Goal: Information Seeking & Learning: Learn about a topic

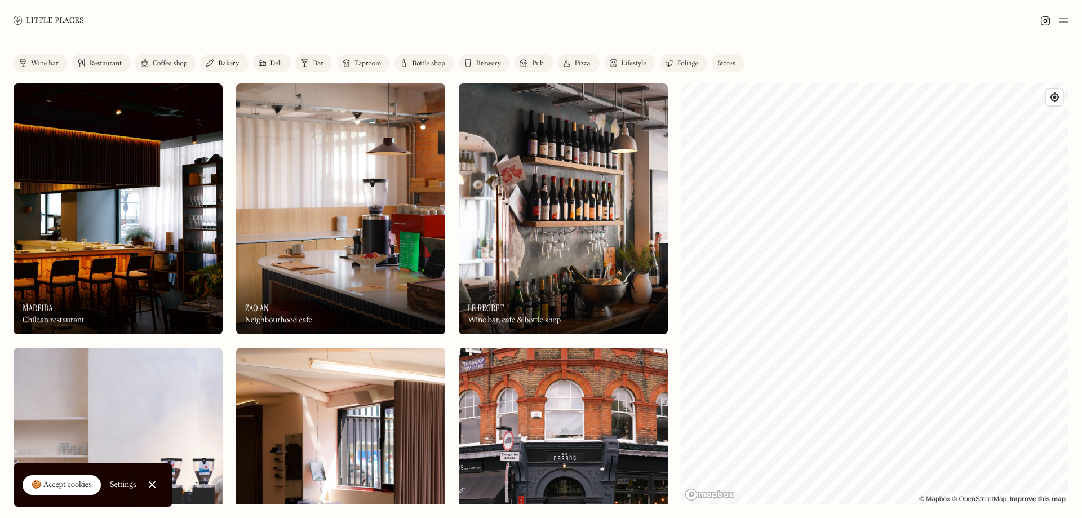
click at [192, 228] on img at bounding box center [118, 208] width 209 height 251
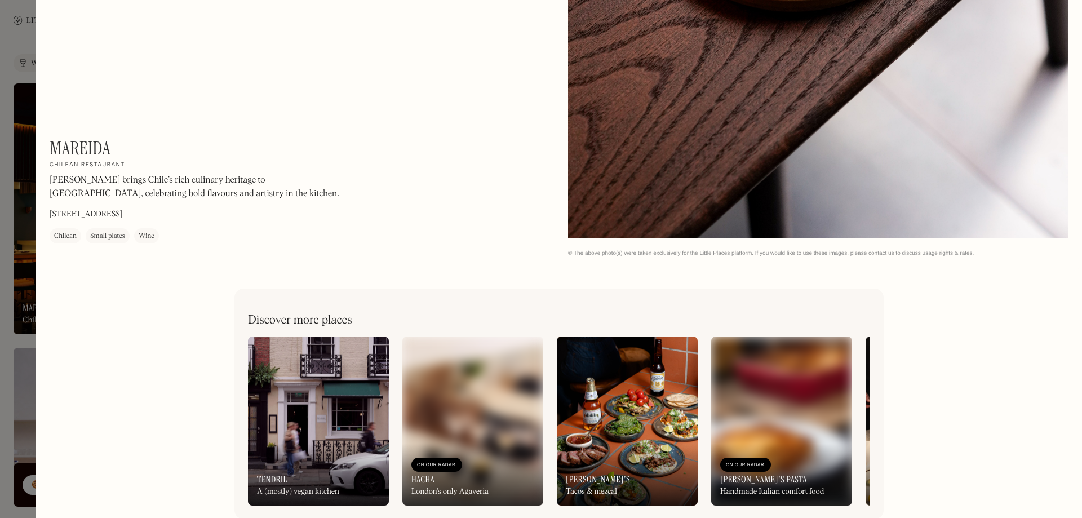
scroll to position [2324, 0]
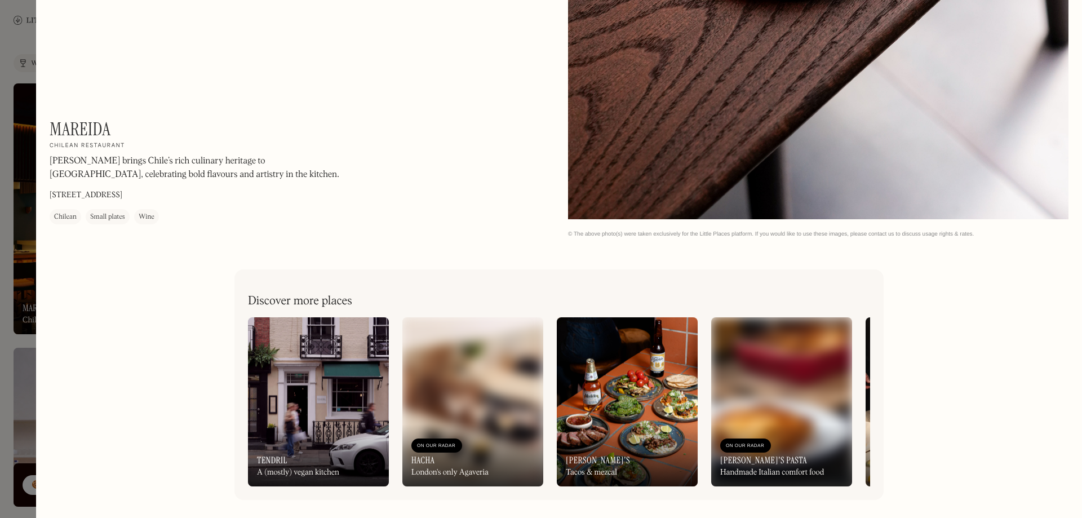
click at [116, 126] on div "Mareida On Our Radar Chilean restaurant Mareida brings Chile’s rich culinary he…" at bounding box center [202, 171] width 304 height 106
drag, startPoint x: 114, startPoint y: 126, endPoint x: 54, endPoint y: 126, distance: 60.3
click at [54, 126] on div "Mareida On Our Radar Chilean restaurant Mareida brings Chile’s rich culinary he…" at bounding box center [202, 171] width 304 height 106
copy h1 "Mareida"
click at [24, 118] on div at bounding box center [541, 259] width 1082 height 518
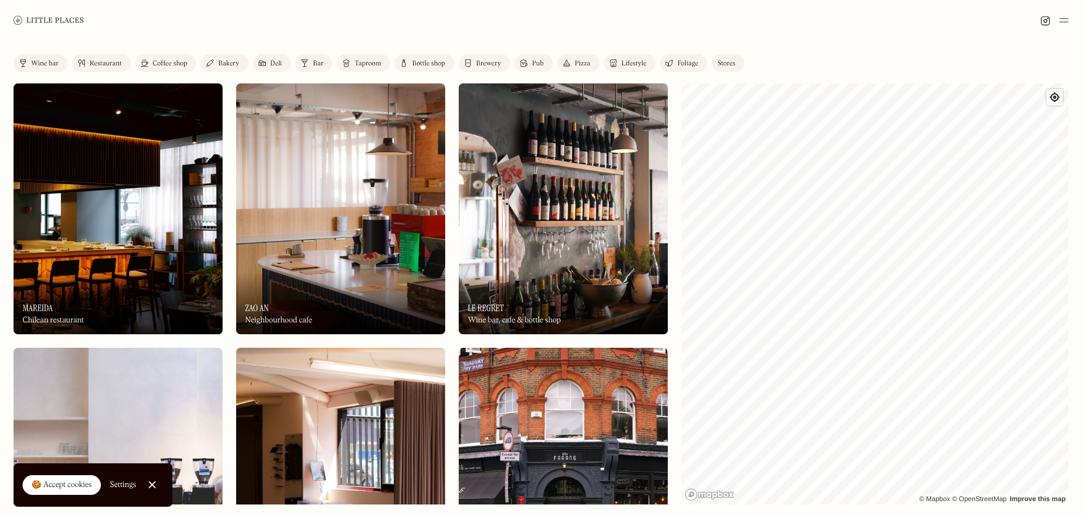
click at [563, 223] on img at bounding box center [563, 208] width 209 height 251
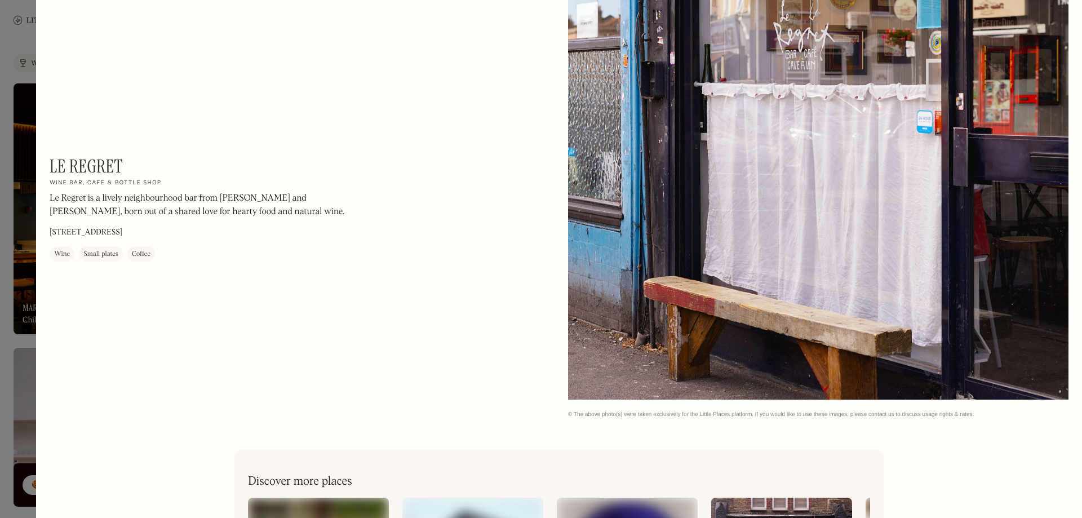
scroll to position [2324, 0]
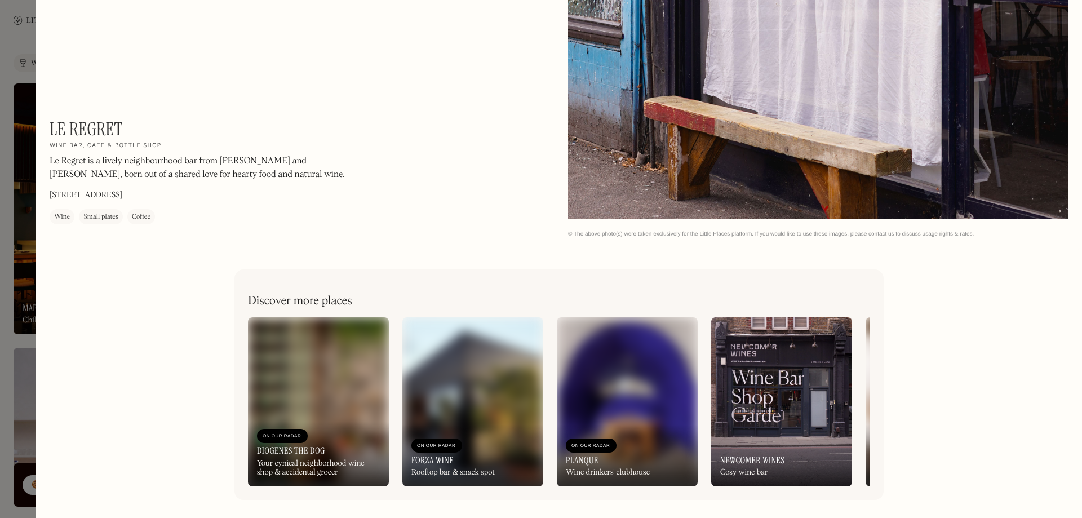
drag, startPoint x: 10, startPoint y: 28, endPoint x: 8, endPoint y: 21, distance: 7.0
click at [8, 21] on div at bounding box center [541, 259] width 1082 height 518
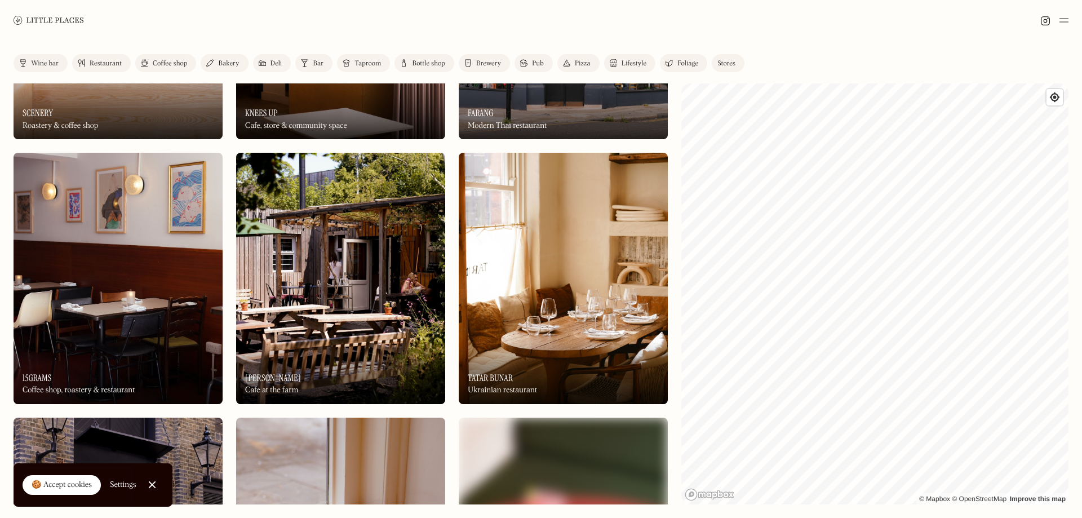
scroll to position [395, 0]
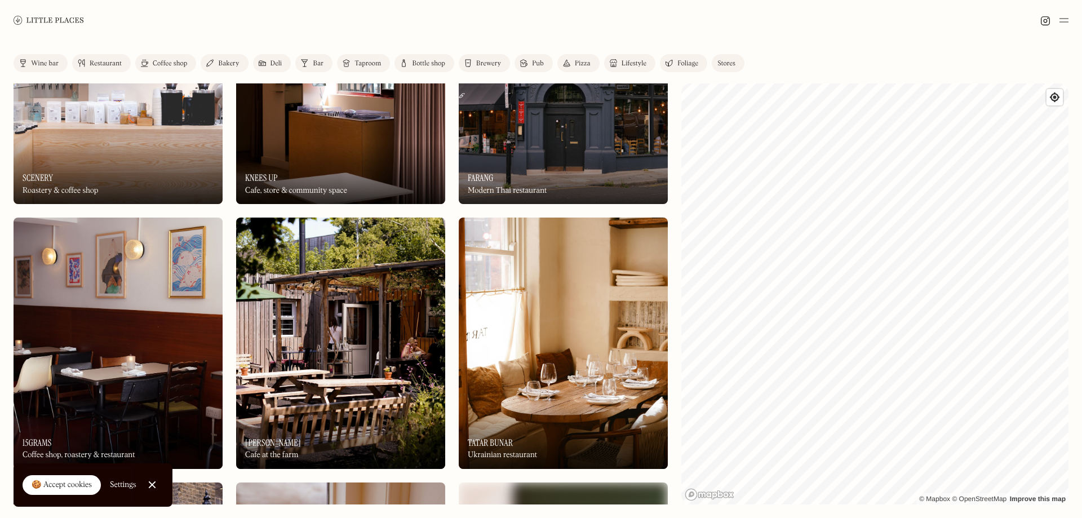
click at [379, 133] on img at bounding box center [340, 78] width 209 height 251
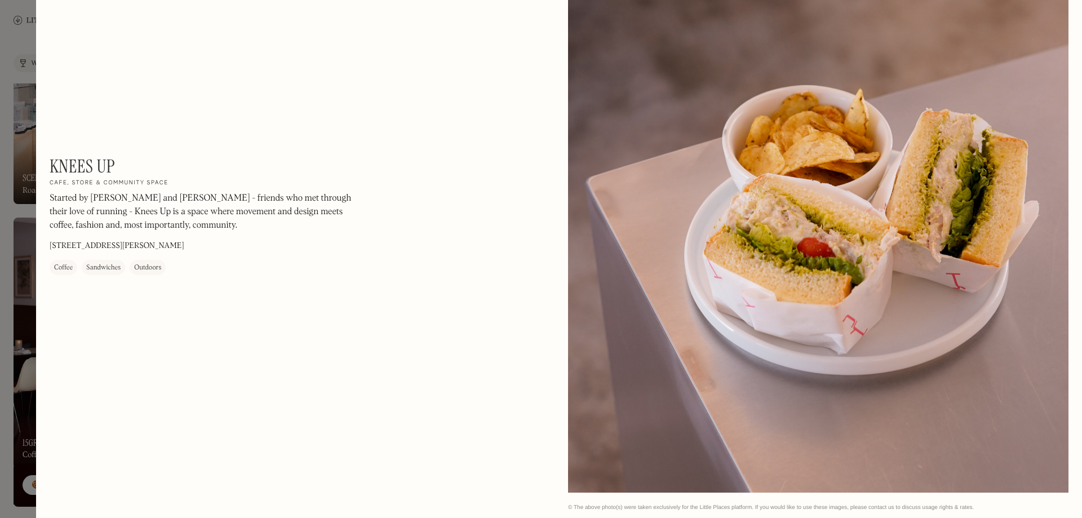
scroll to position [1689, 0]
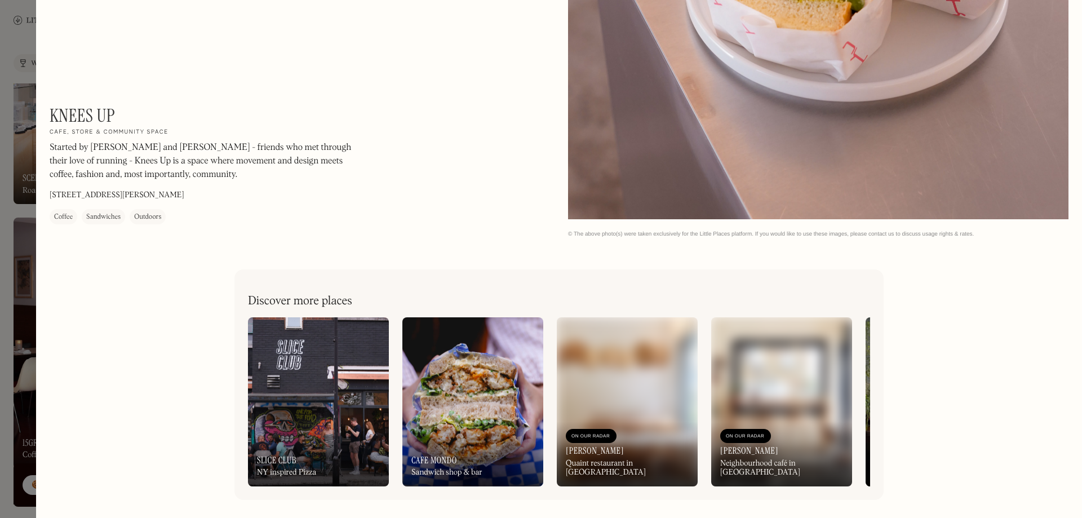
click at [17, 259] on div at bounding box center [541, 259] width 1082 height 518
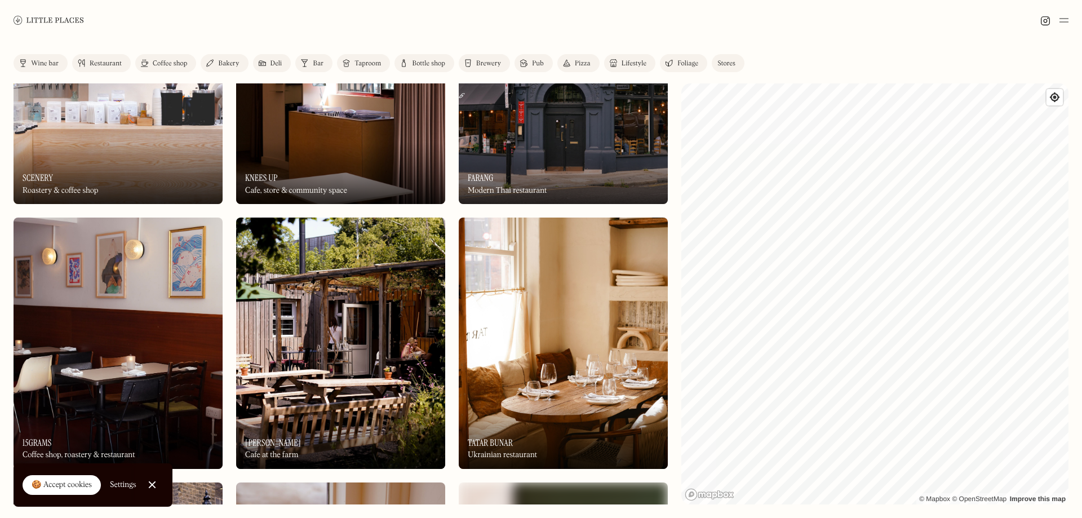
click at [310, 357] on img at bounding box center [340, 343] width 209 height 251
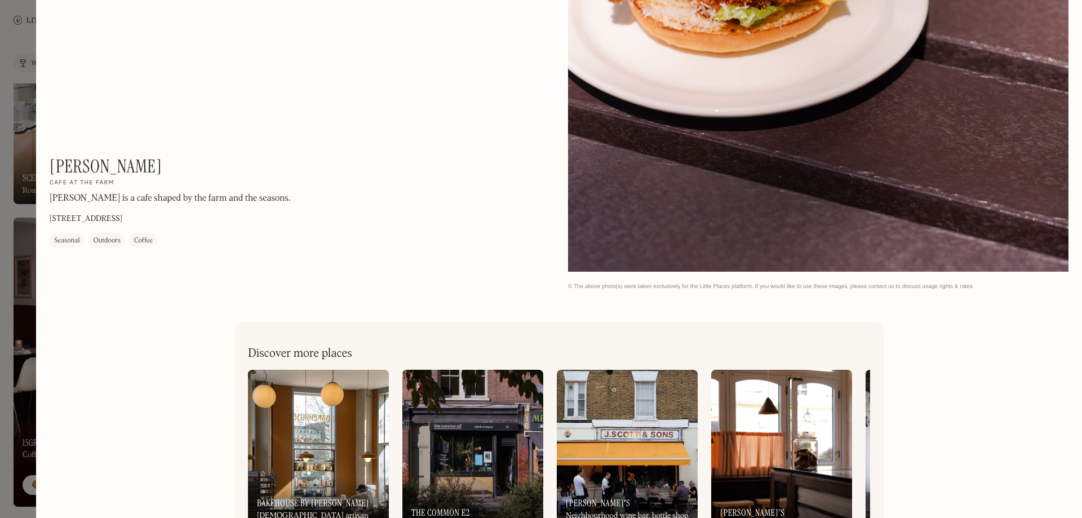
scroll to position [1689, 0]
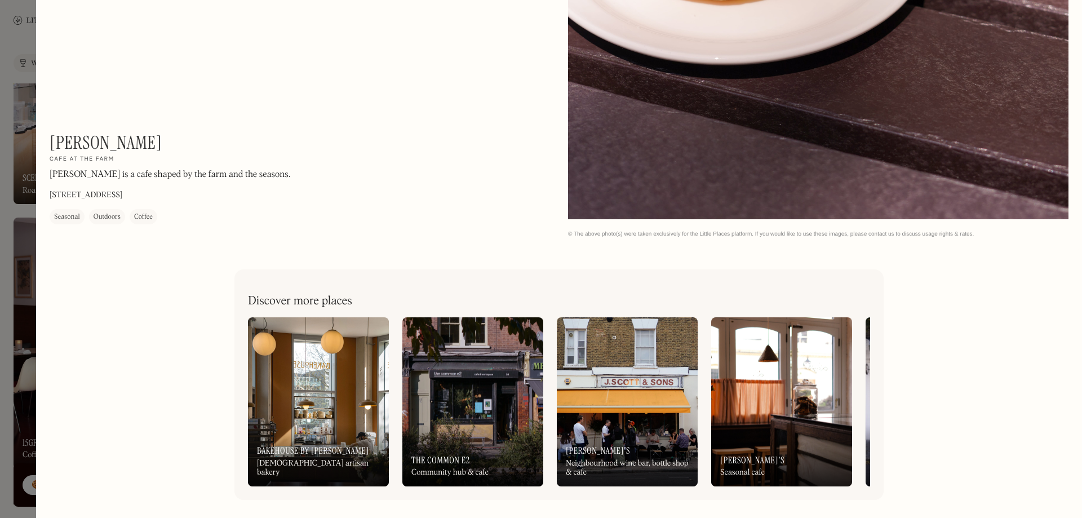
click at [15, 273] on div at bounding box center [541, 259] width 1082 height 518
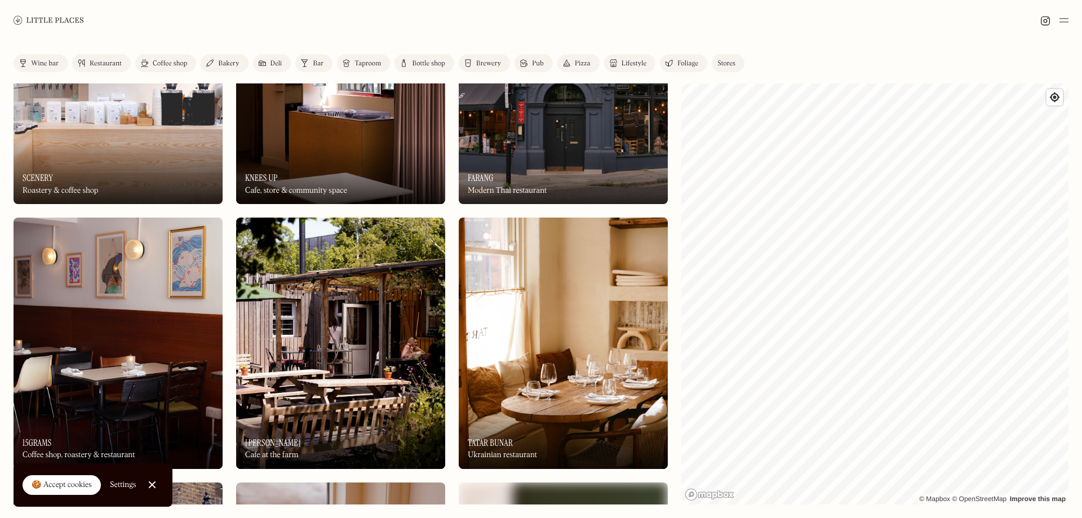
click at [591, 349] on img at bounding box center [563, 343] width 209 height 251
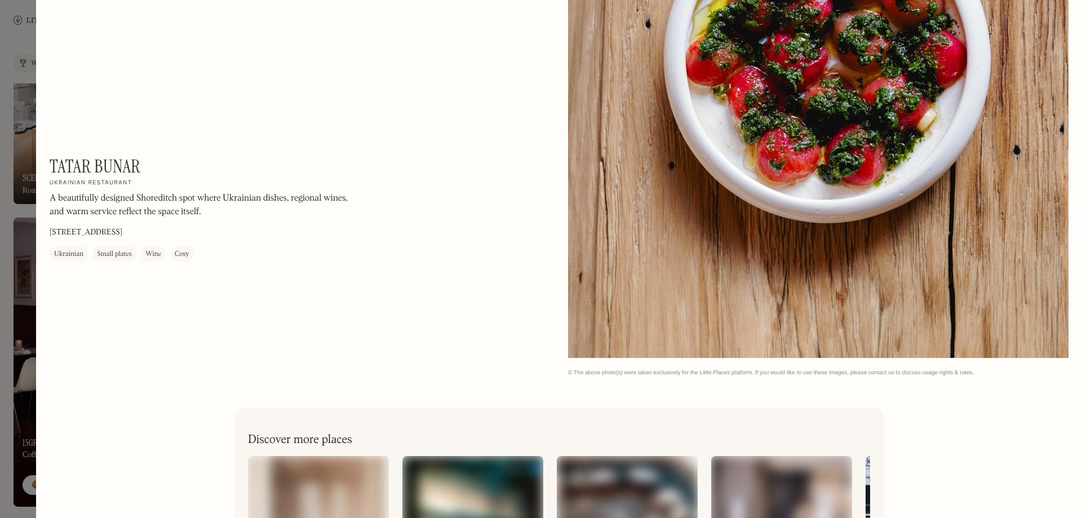
scroll to position [1689, 0]
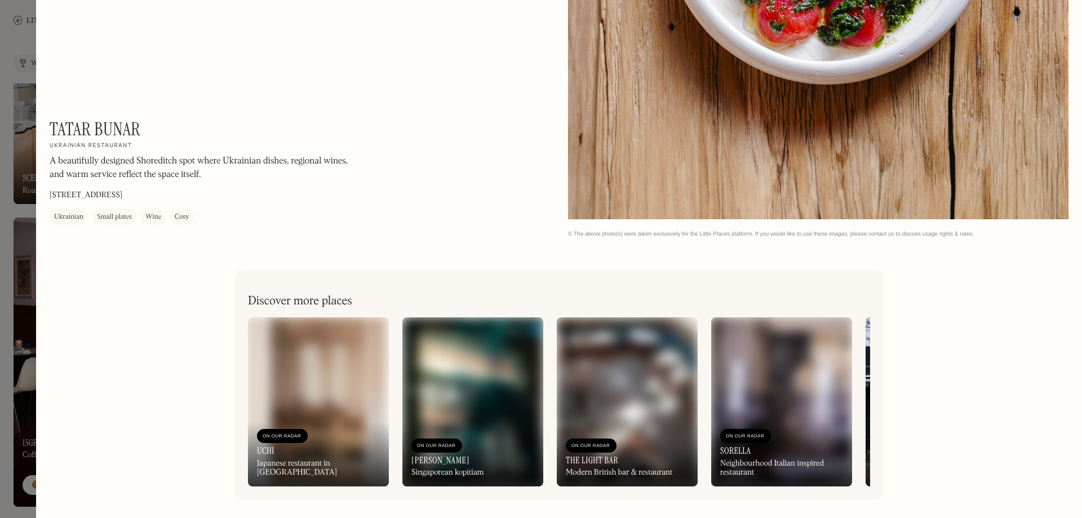
click at [30, 246] on div at bounding box center [541, 259] width 1082 height 518
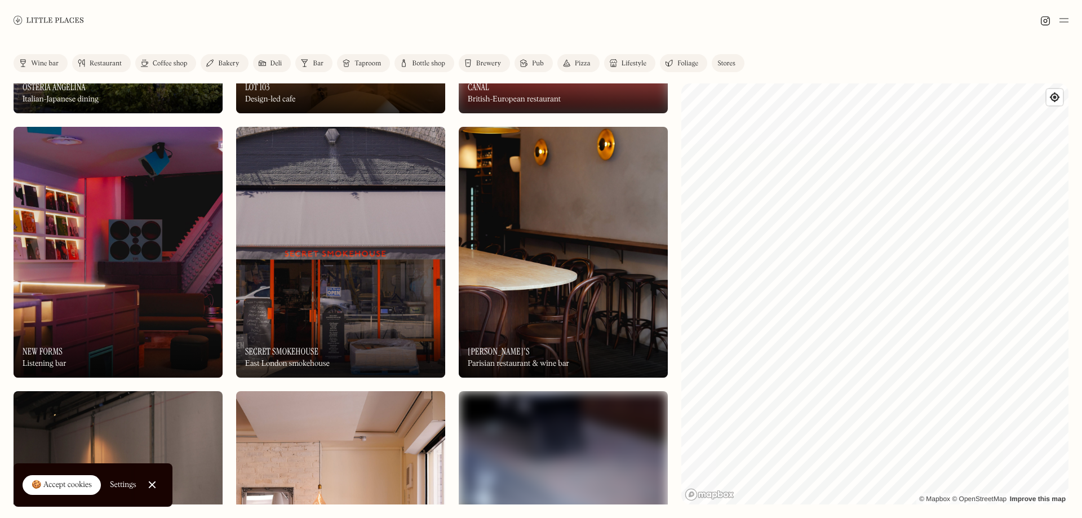
scroll to position [958, 0]
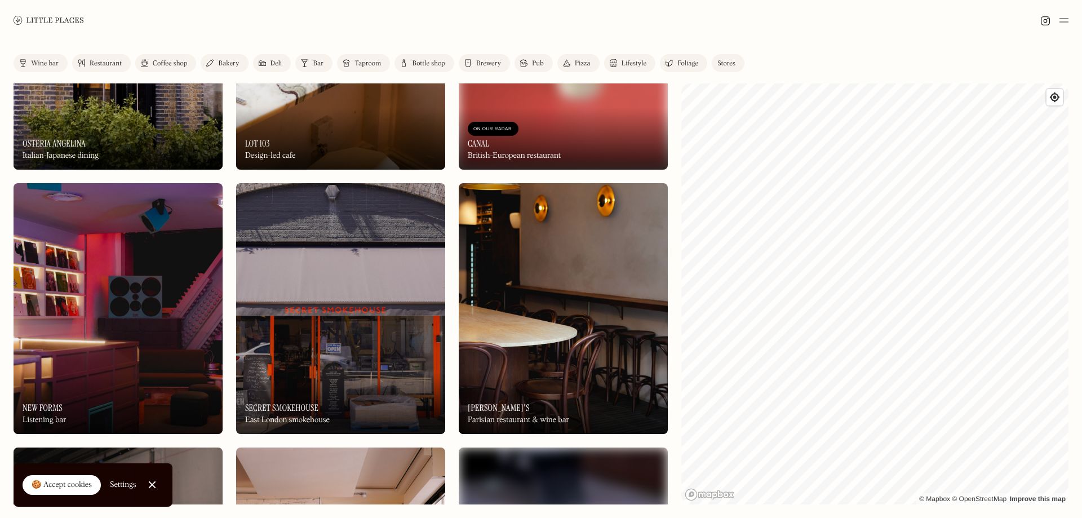
click at [222, 356] on img at bounding box center [118, 308] width 209 height 251
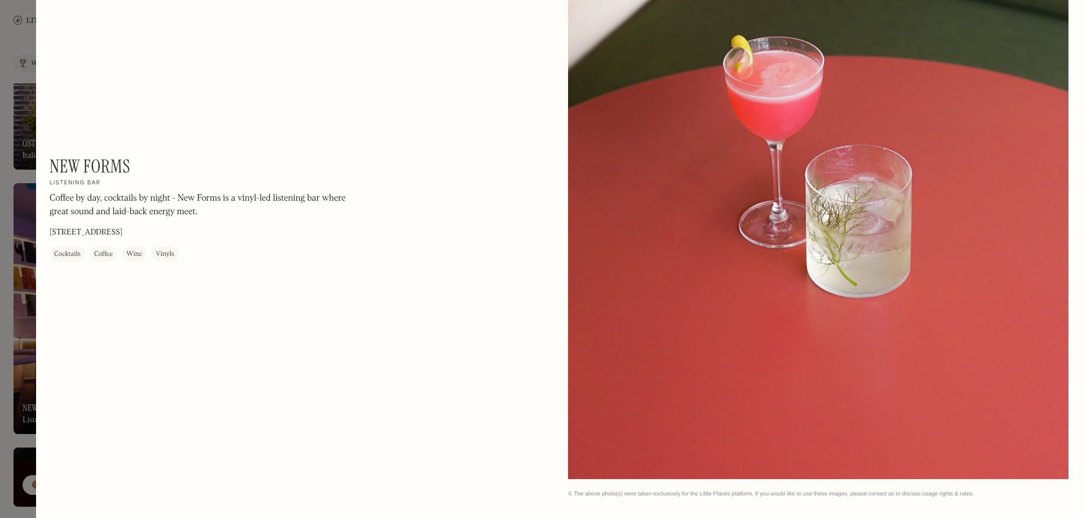
scroll to position [1689, 0]
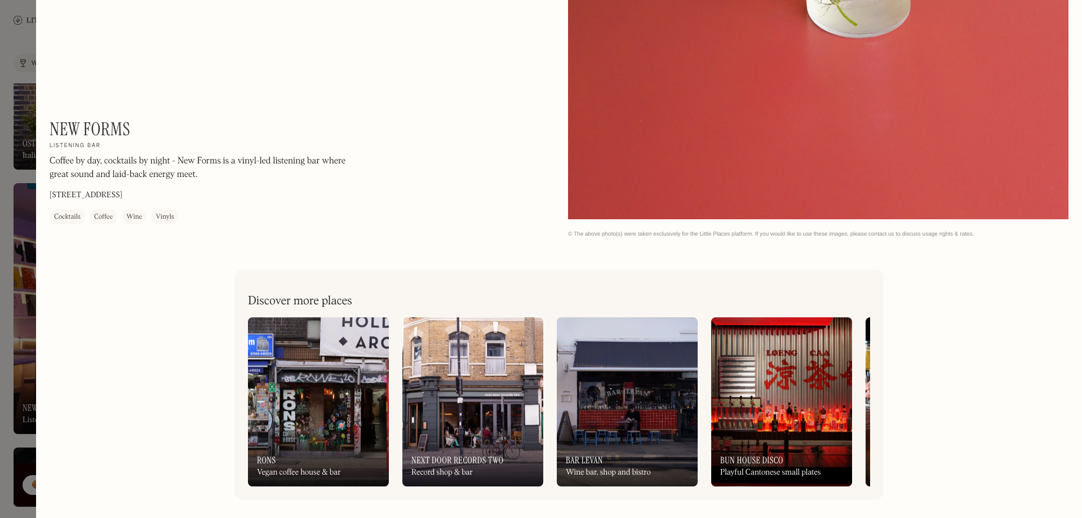
click at [16, 262] on div at bounding box center [541, 259] width 1082 height 518
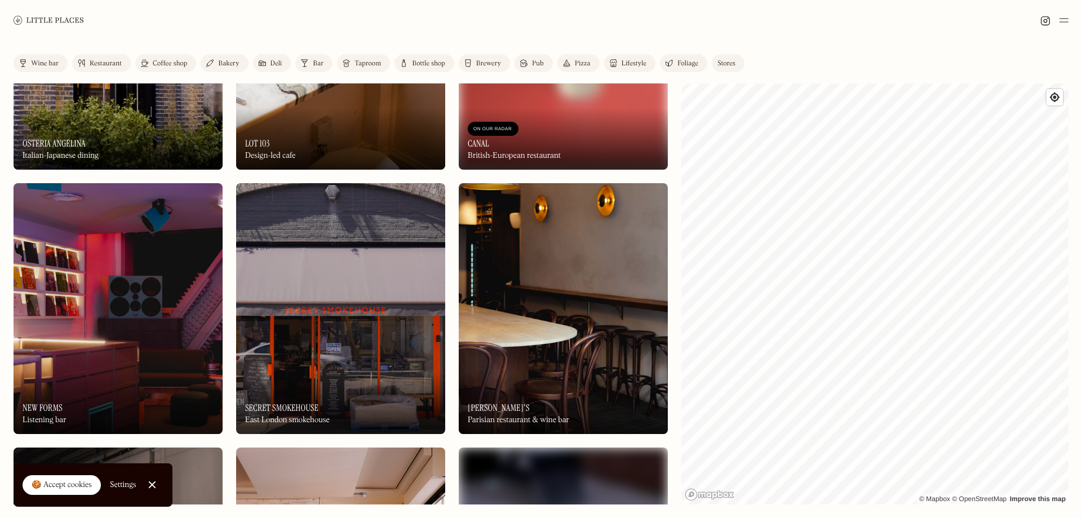
click at [548, 345] on img at bounding box center [563, 308] width 209 height 251
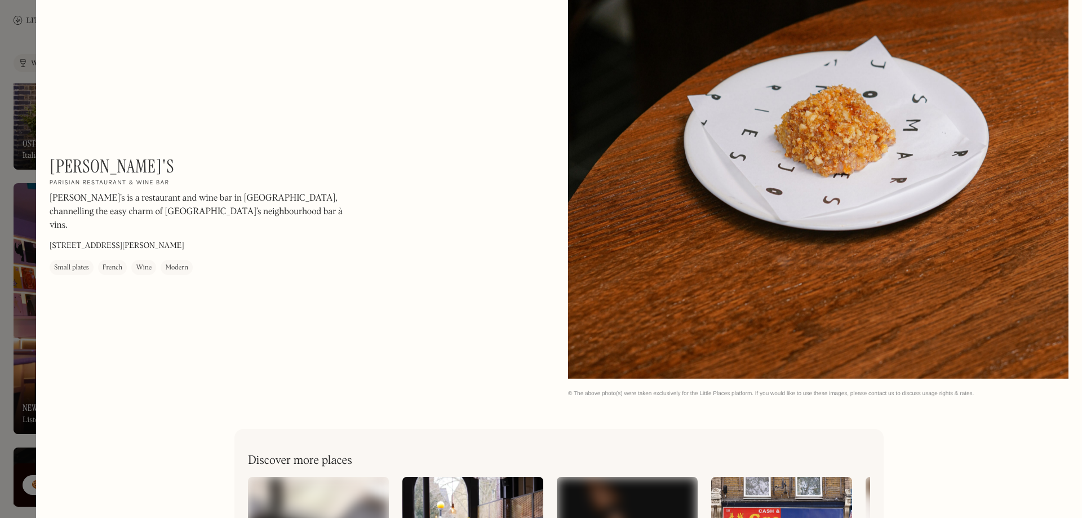
scroll to position [2324, 0]
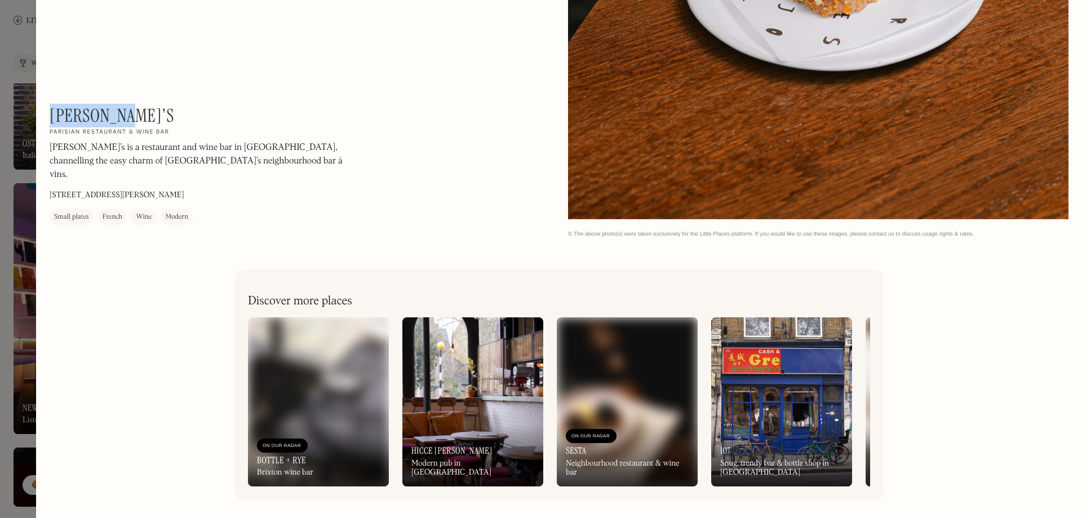
drag, startPoint x: 130, startPoint y: 130, endPoint x: 52, endPoint y: 131, distance: 78.4
click at [52, 131] on div "[PERSON_NAME]'s On Our Radar Parisian restaurant & wine bar [PERSON_NAME]’s is …" at bounding box center [202, 164] width 304 height 119
copy h1 "[PERSON_NAME]'s"
click at [10, 71] on div at bounding box center [541, 259] width 1082 height 518
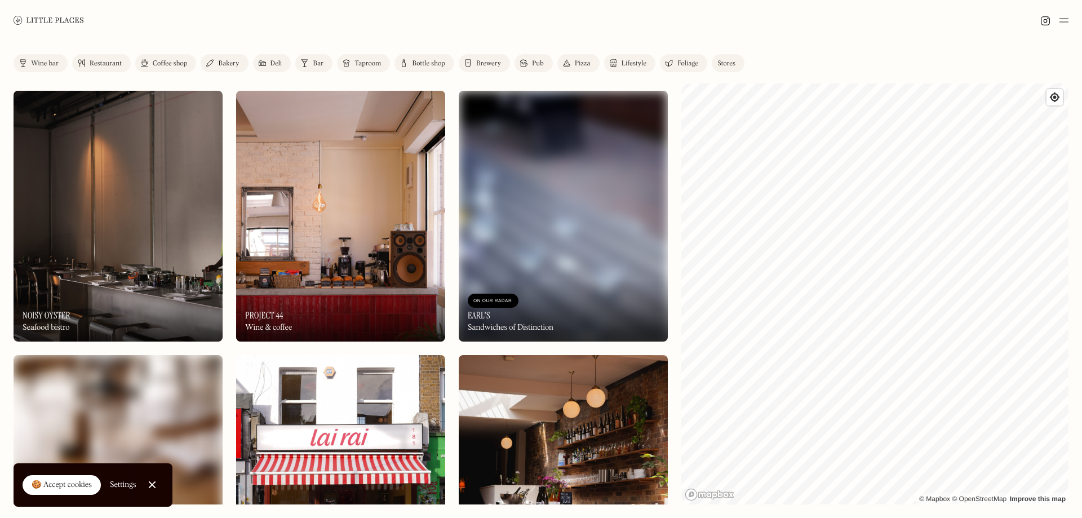
scroll to position [1240, 0]
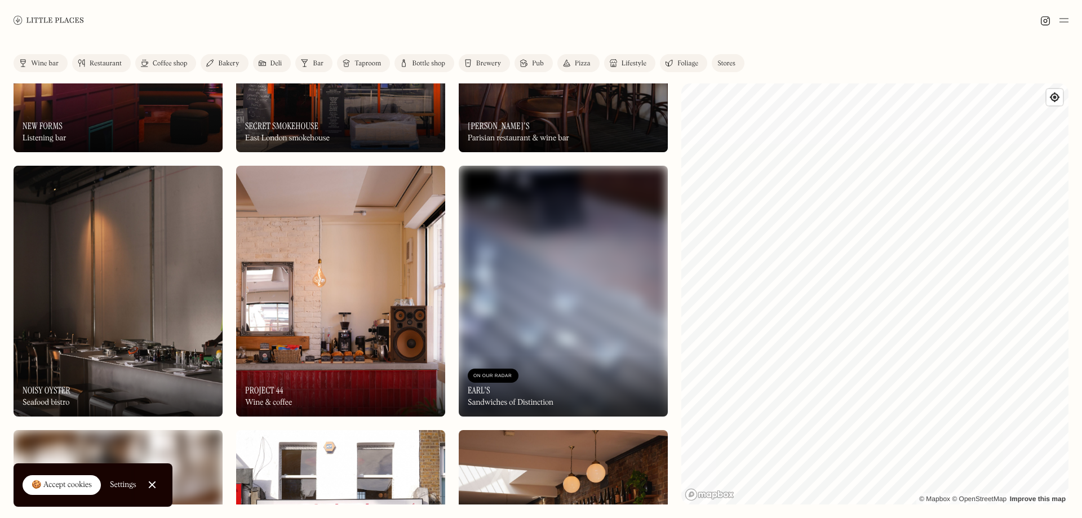
click at [357, 331] on img at bounding box center [340, 291] width 209 height 251
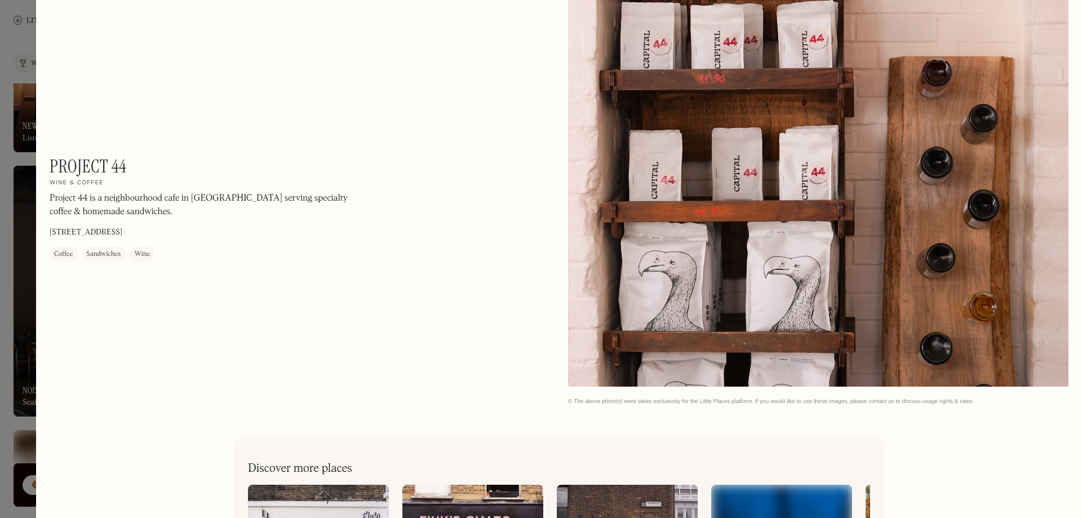
scroll to position [1689, 0]
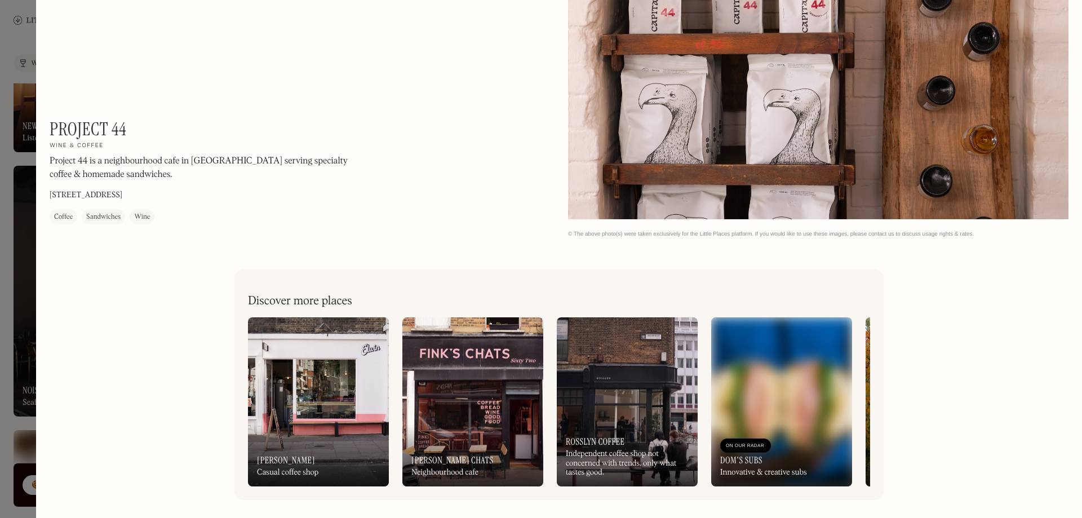
click at [20, 251] on div at bounding box center [541, 259] width 1082 height 518
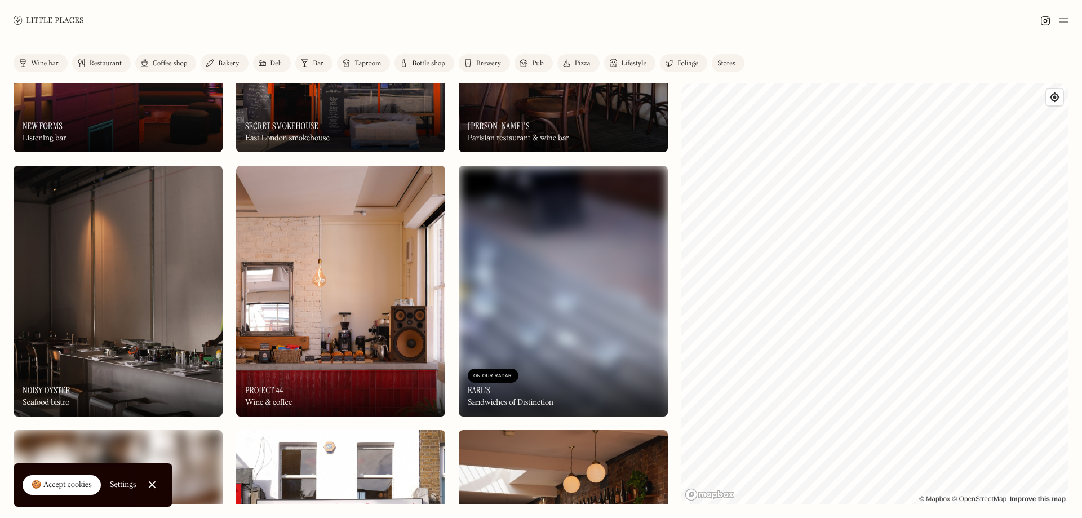
click at [118, 268] on img at bounding box center [118, 291] width 209 height 251
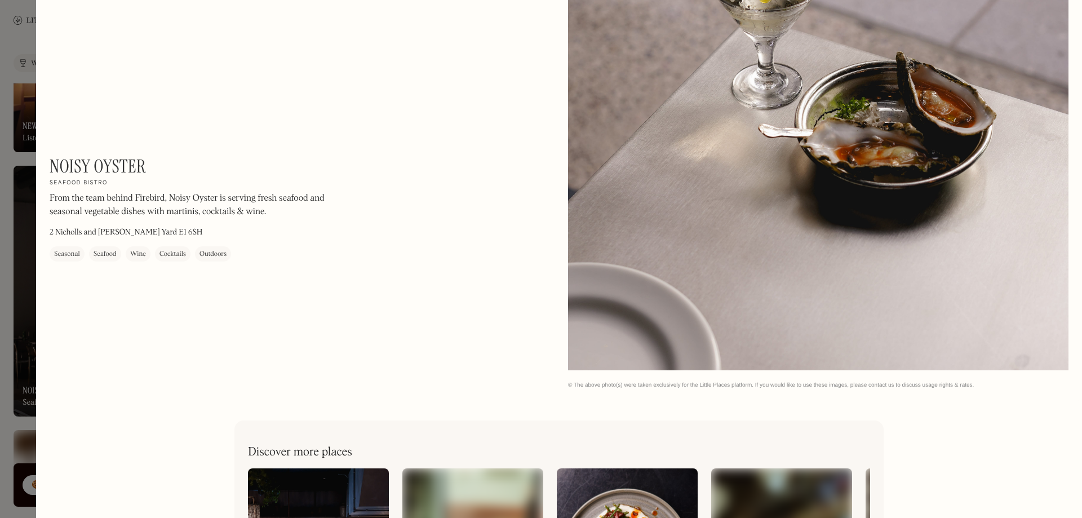
scroll to position [1689, 0]
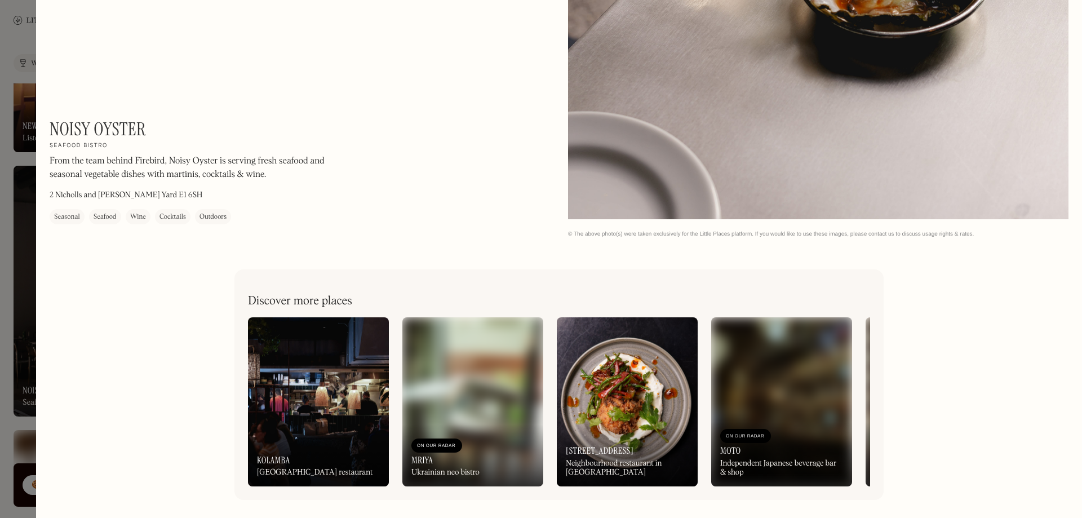
click at [25, 295] on div at bounding box center [541, 259] width 1082 height 518
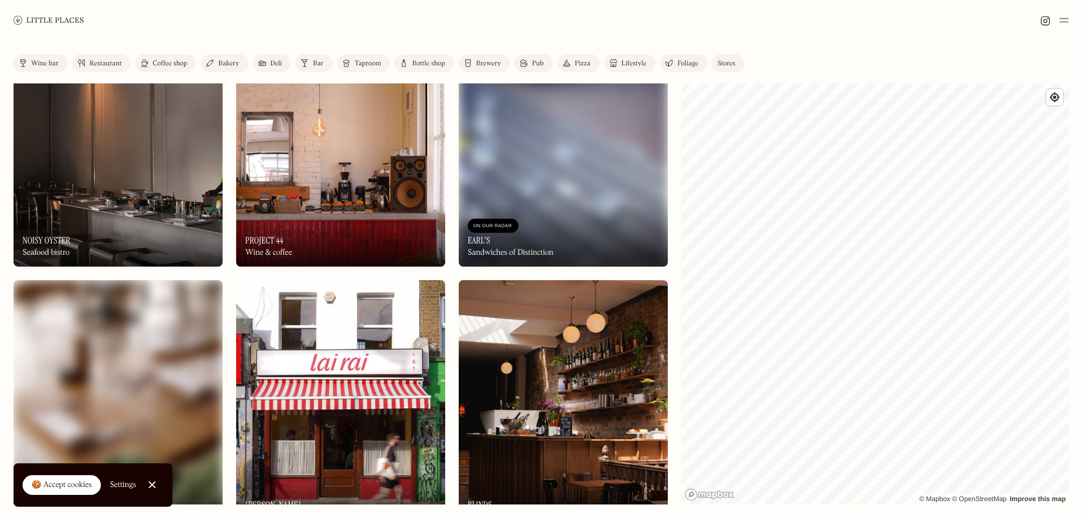
scroll to position [1465, 0]
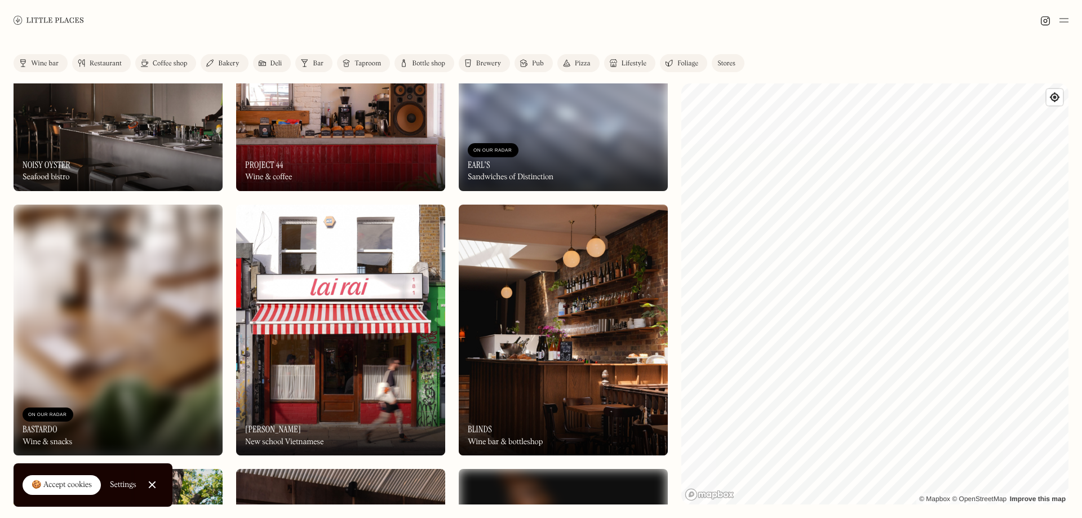
click at [586, 134] on div "On Our Radar Earl's Sandwiches of Distinction" at bounding box center [563, 160] width 209 height 62
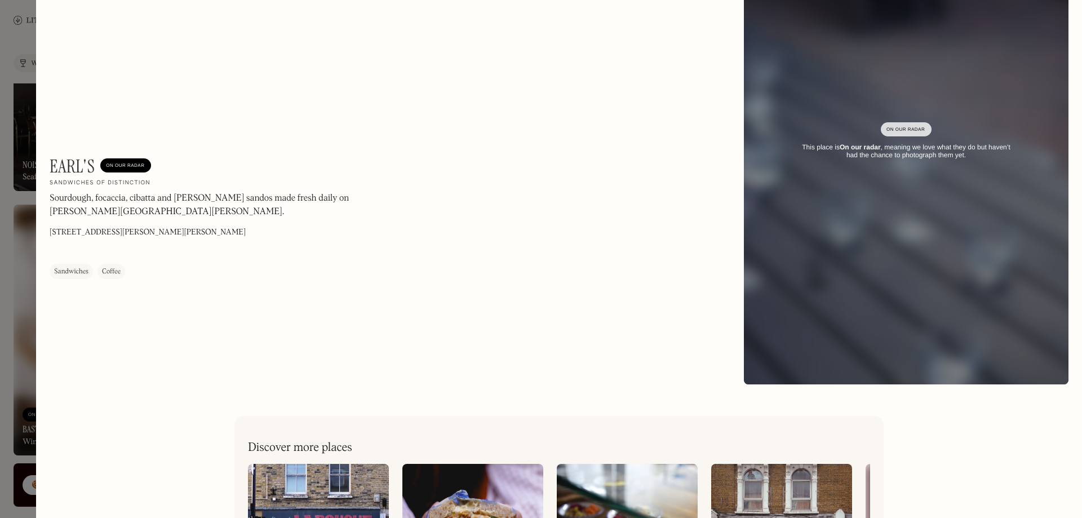
scroll to position [262, 0]
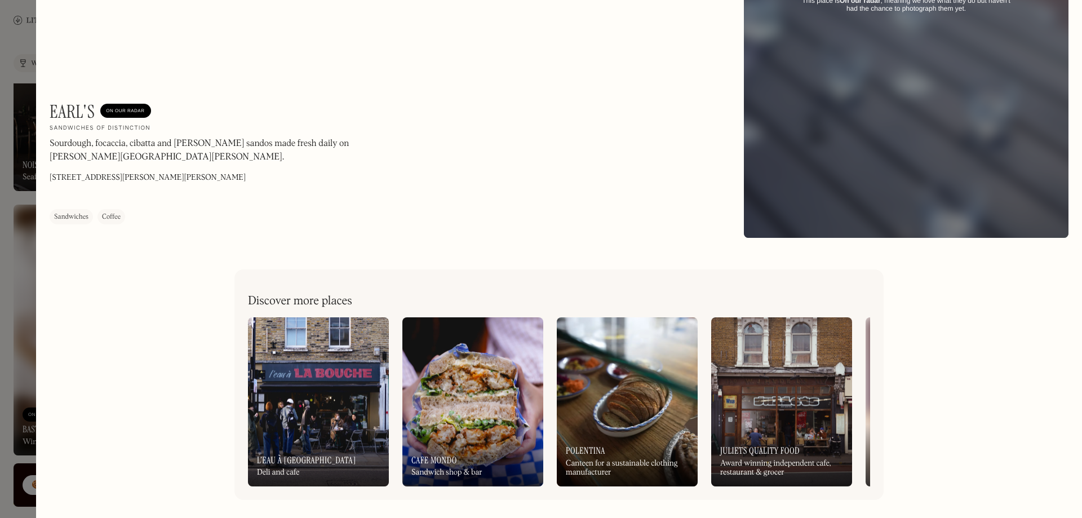
click at [22, 224] on div at bounding box center [541, 259] width 1082 height 518
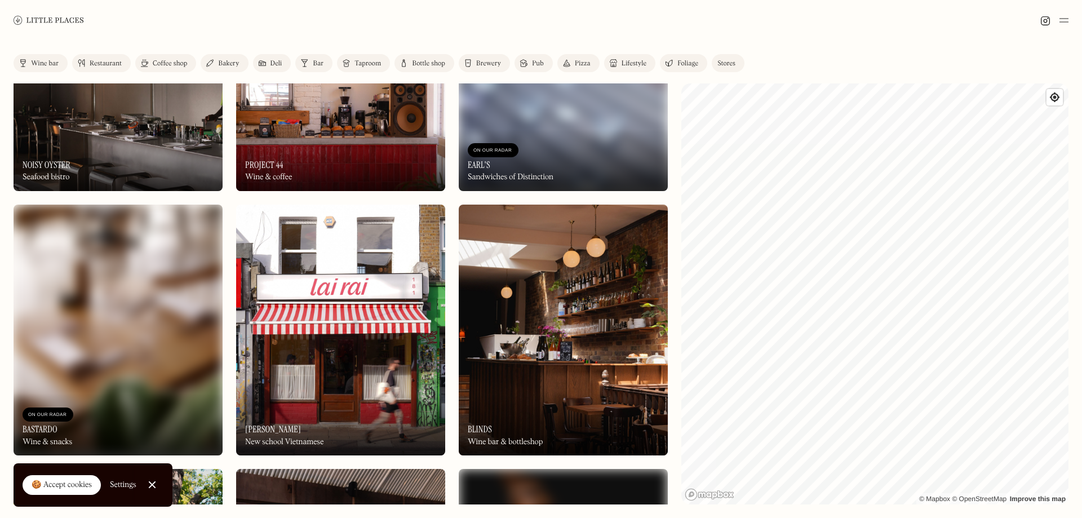
click at [157, 272] on img at bounding box center [118, 330] width 209 height 251
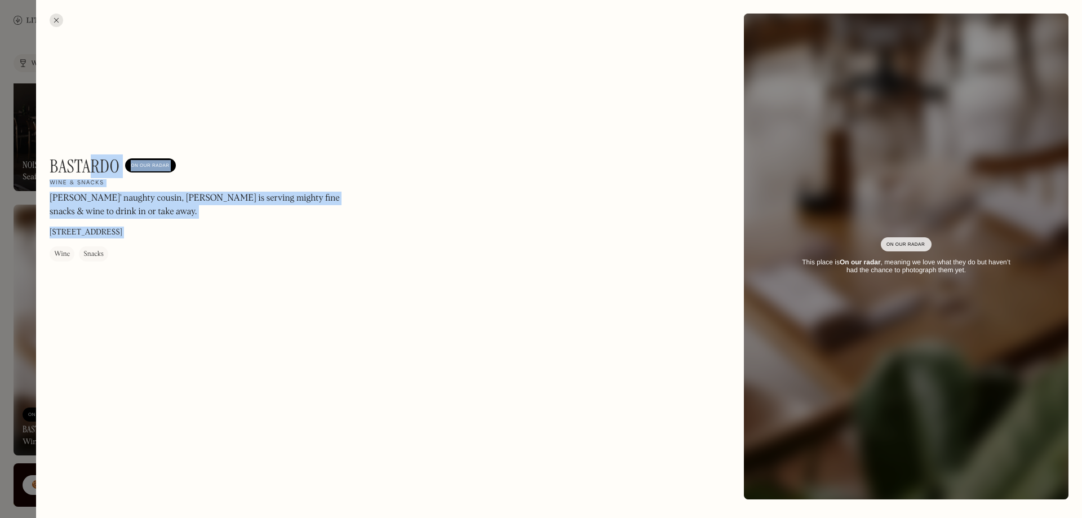
drag, startPoint x: 48, startPoint y: 162, endPoint x: 94, endPoint y: 164, distance: 46.3
click at [94, 164] on div "Bastardo On Our Radar Wine & snacks Lardos' naughty cousin, [PERSON_NAME] is se…" at bounding box center [559, 256] width 1046 height 513
click at [94, 164] on h1 "Bastardo" at bounding box center [85, 166] width 70 height 21
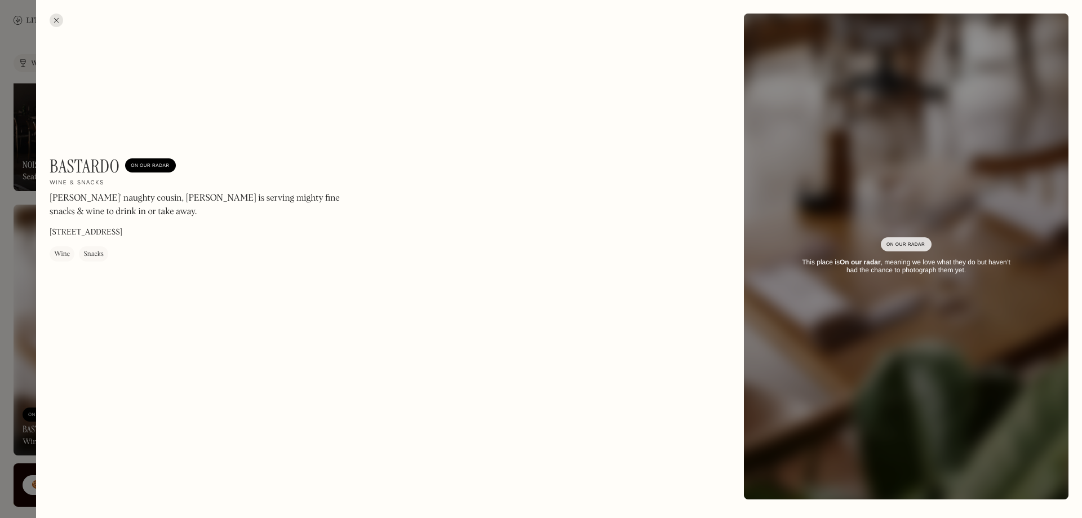
click at [48, 169] on div "Bastardo On Our Radar Wine & snacks Lardos' naughty cousin, [PERSON_NAME] is se…" at bounding box center [559, 256] width 1046 height 513
click at [49, 164] on div "Bastardo On Our Radar Wine & snacks Lardos' naughty cousin, [PERSON_NAME] is se…" at bounding box center [559, 256] width 1046 height 513
drag, startPoint x: 53, startPoint y: 163, endPoint x: 124, endPoint y: 163, distance: 71.0
click at [124, 163] on div "Bastardo On Our Radar" at bounding box center [113, 166] width 126 height 21
copy h1 "Bastardo"
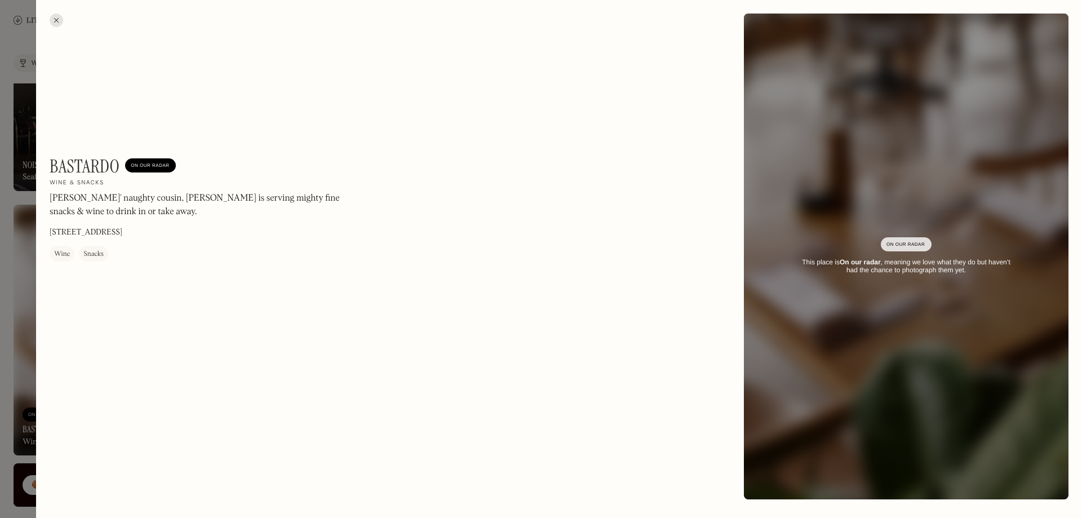
click at [29, 249] on div at bounding box center [541, 259] width 1082 height 518
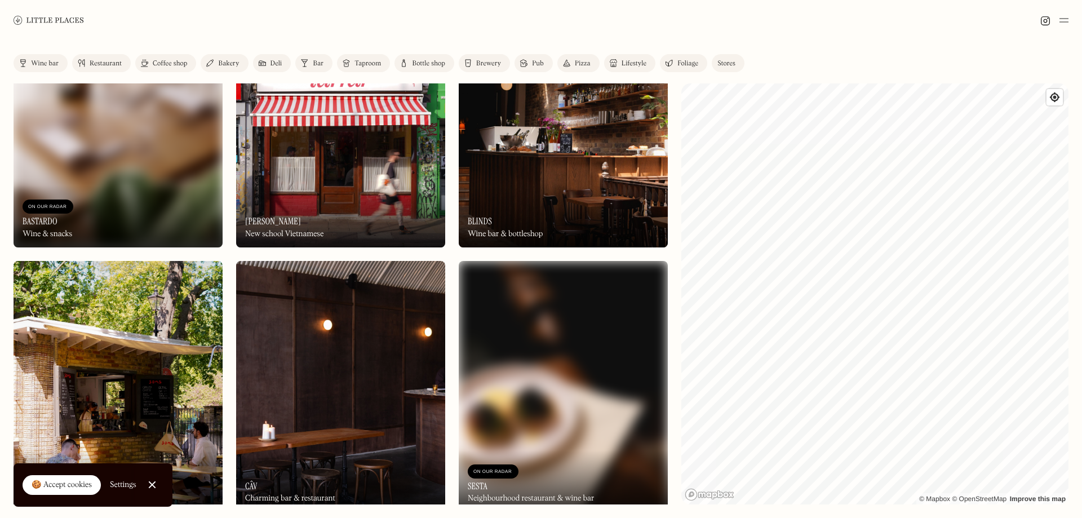
scroll to position [1747, 0]
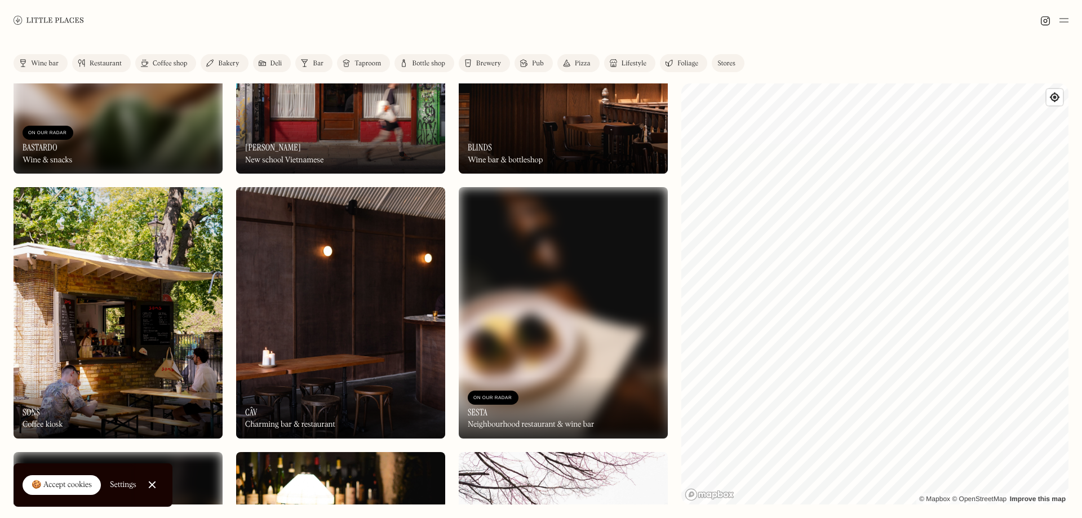
click at [295, 286] on img at bounding box center [340, 312] width 209 height 251
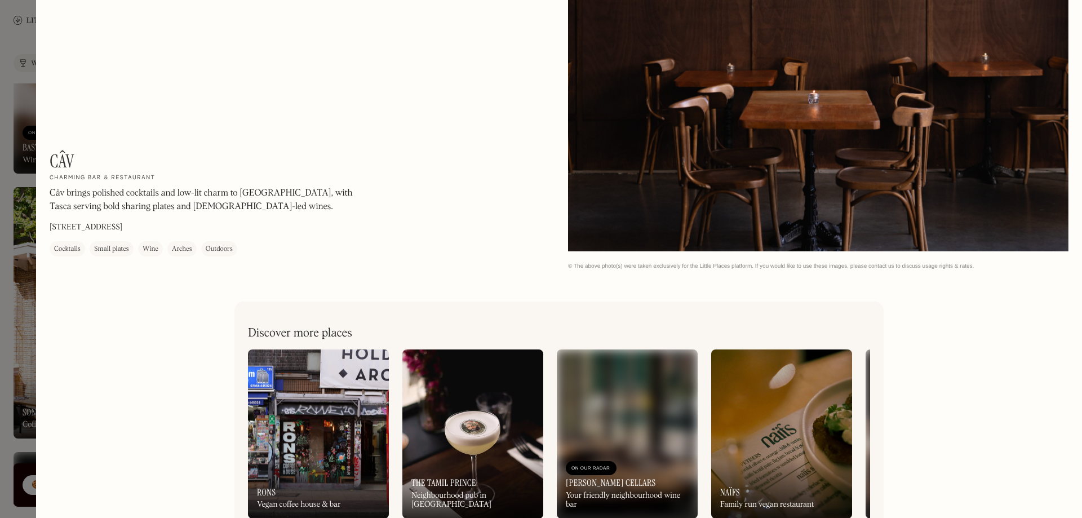
scroll to position [2324, 0]
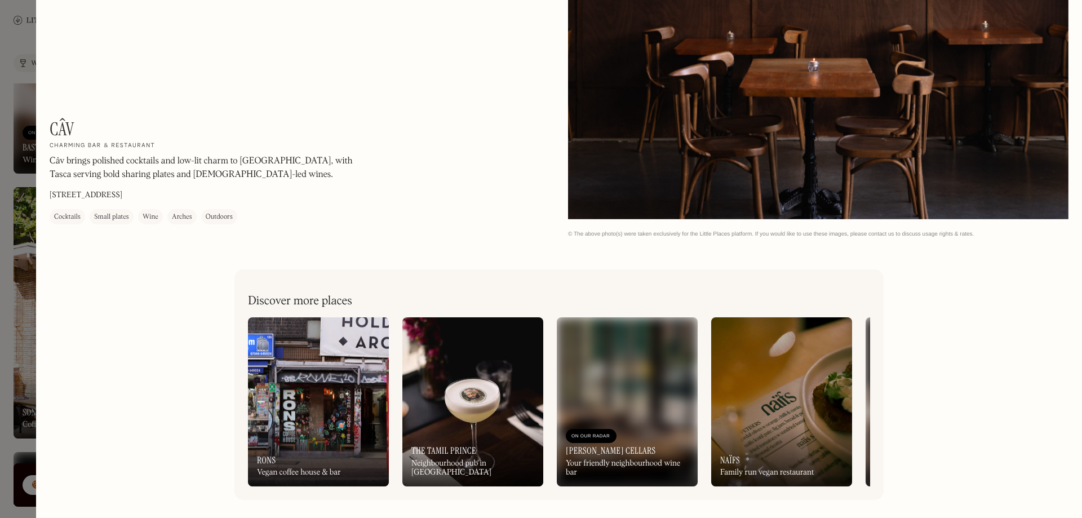
click at [32, 154] on div at bounding box center [541, 259] width 1082 height 518
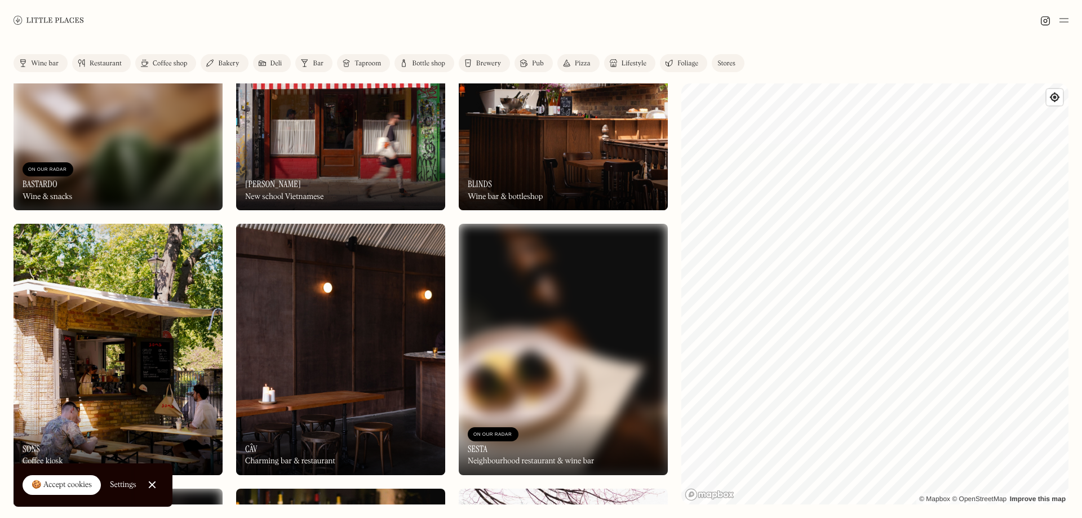
click at [503, 311] on img at bounding box center [563, 349] width 209 height 251
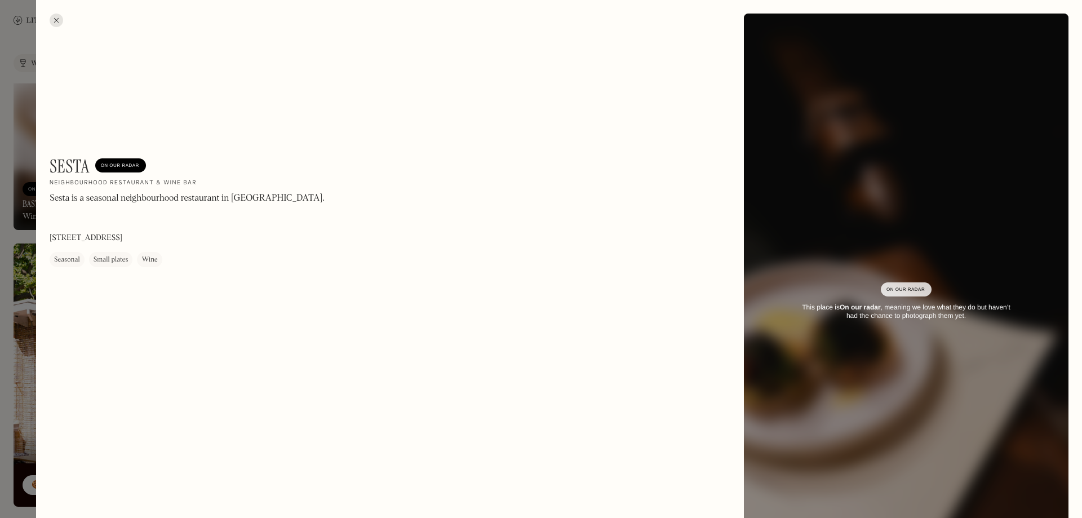
click at [30, 235] on div at bounding box center [541, 259] width 1082 height 518
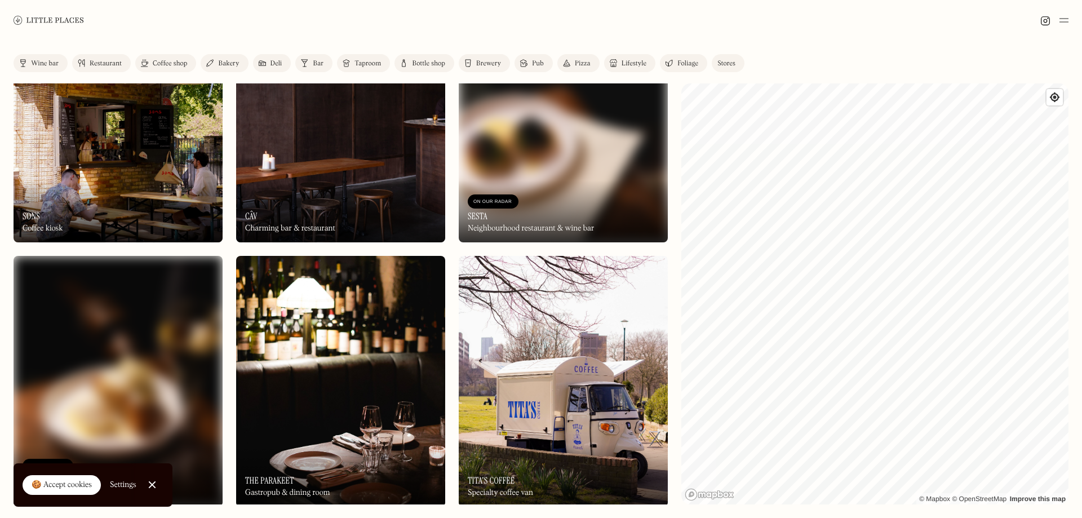
scroll to position [2085, 0]
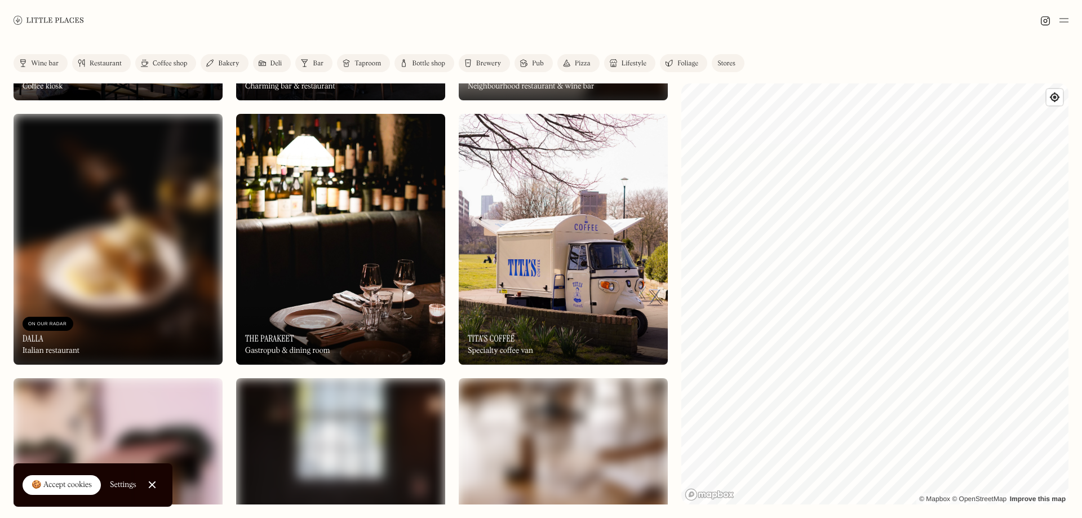
click at [403, 253] on img at bounding box center [340, 239] width 209 height 251
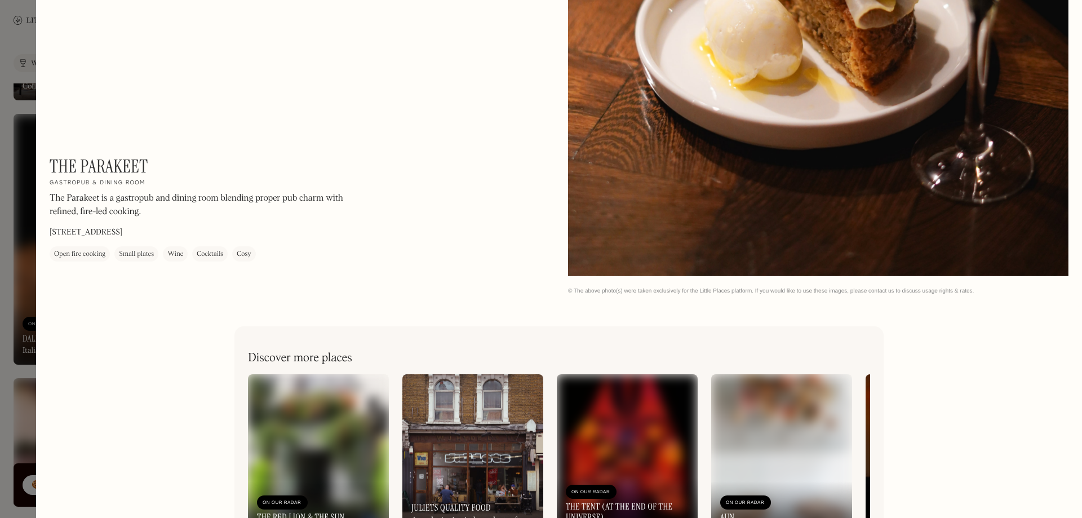
scroll to position [1689, 0]
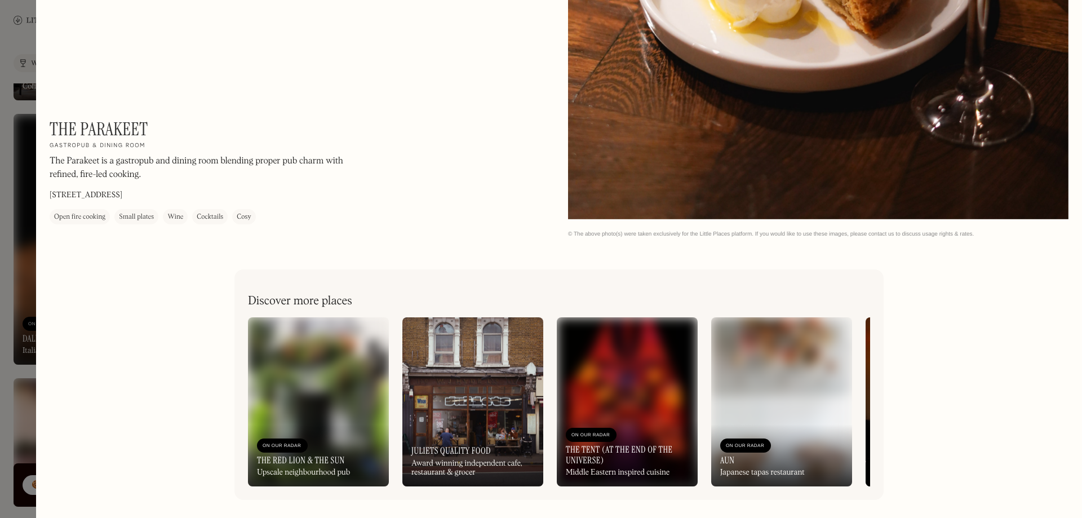
click at [36, 166] on div at bounding box center [541, 259] width 1082 height 518
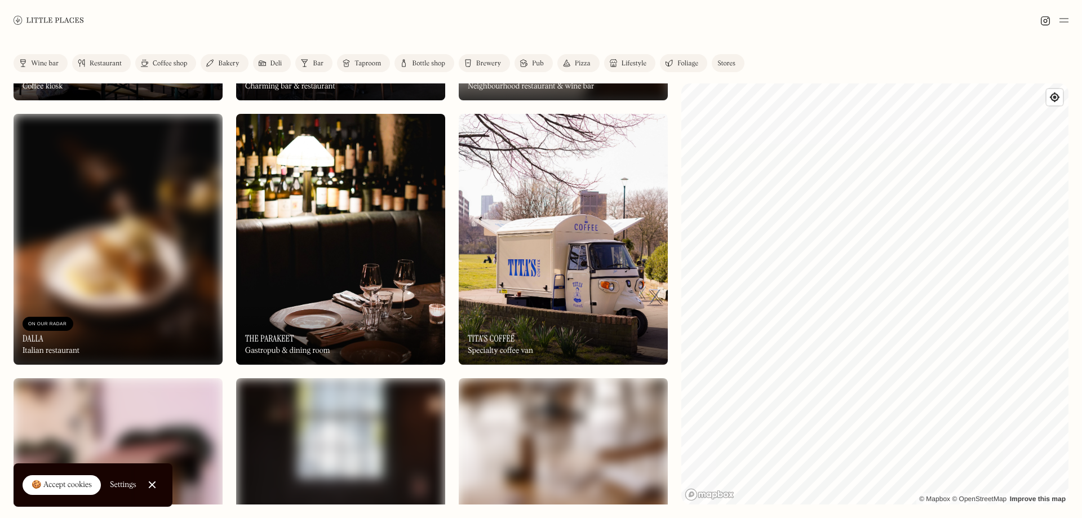
scroll to position [2480, 0]
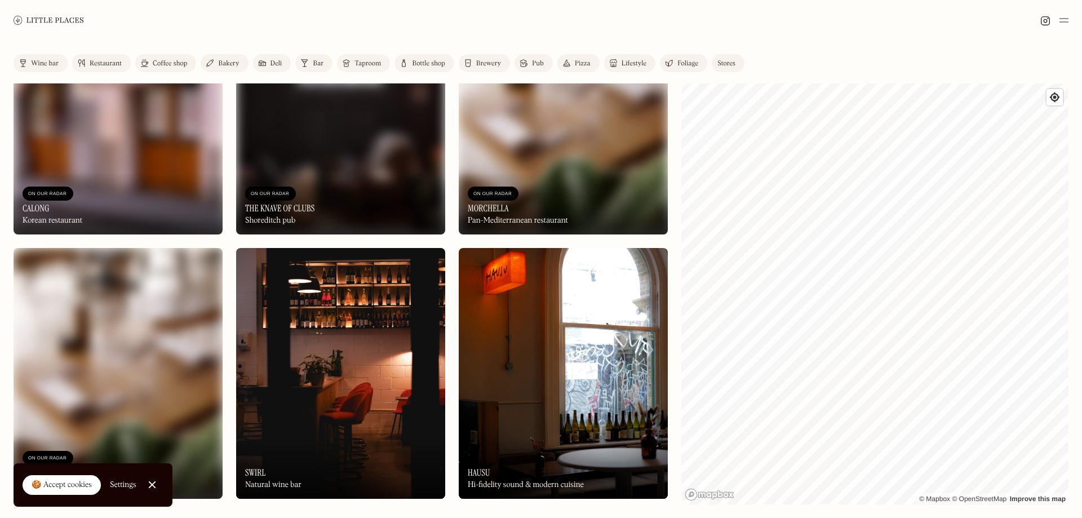
click at [379, 355] on img at bounding box center [340, 373] width 209 height 251
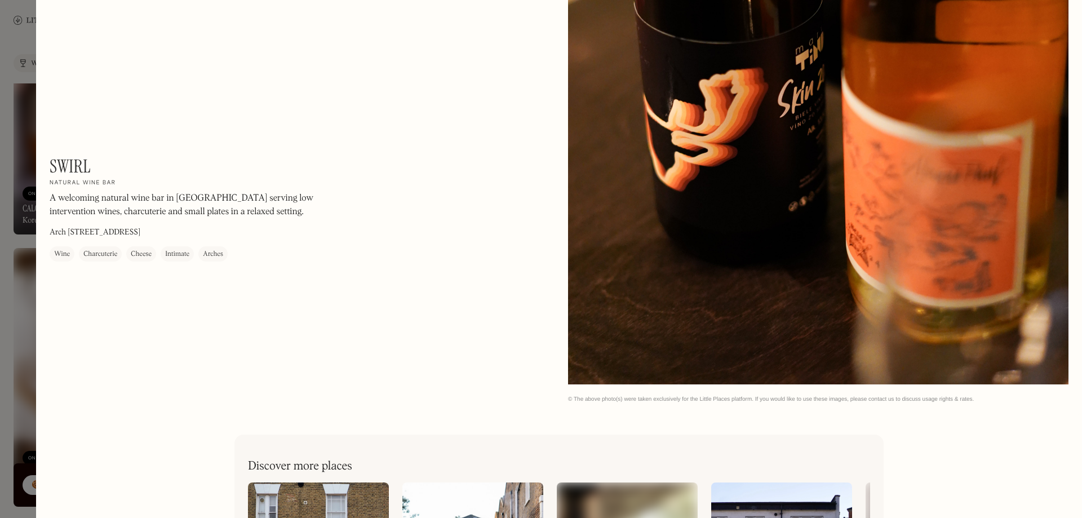
scroll to position [1689, 0]
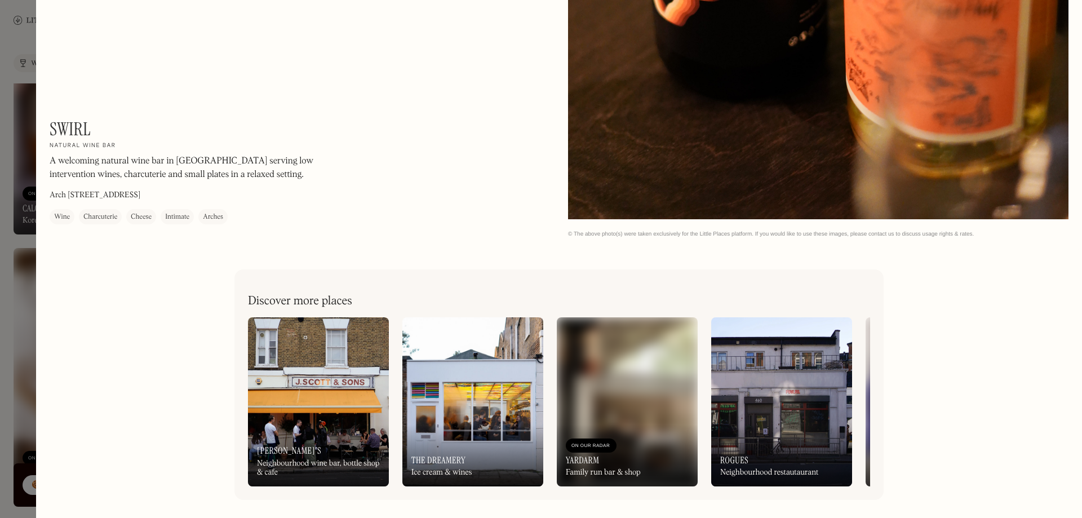
click at [33, 176] on div at bounding box center [541, 259] width 1082 height 518
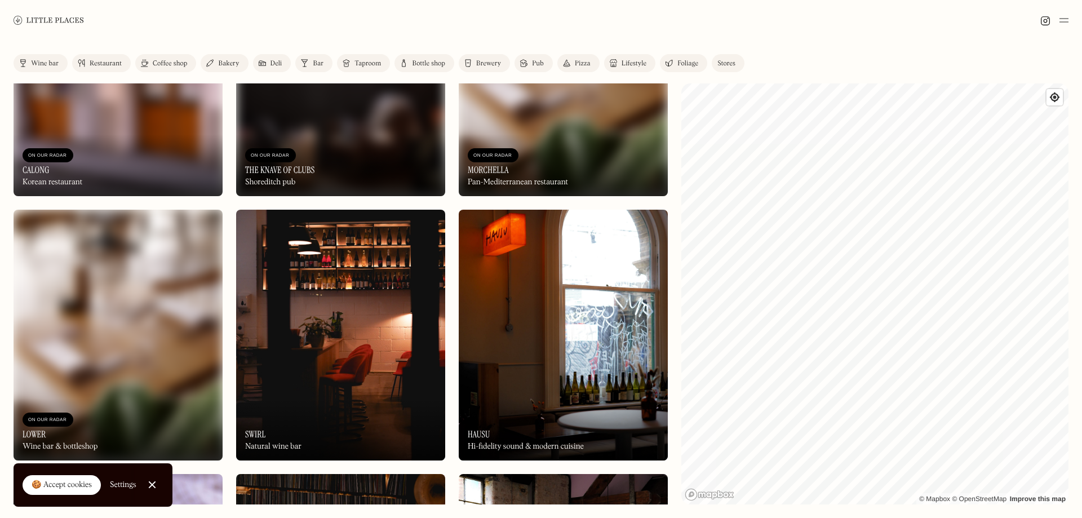
scroll to position [2649, 0]
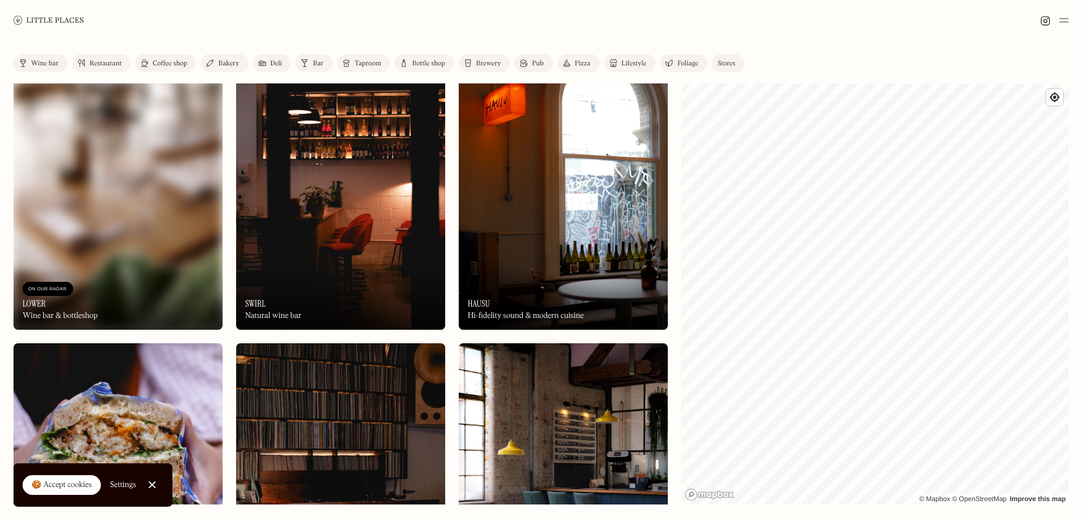
click at [537, 260] on img at bounding box center [563, 204] width 209 height 251
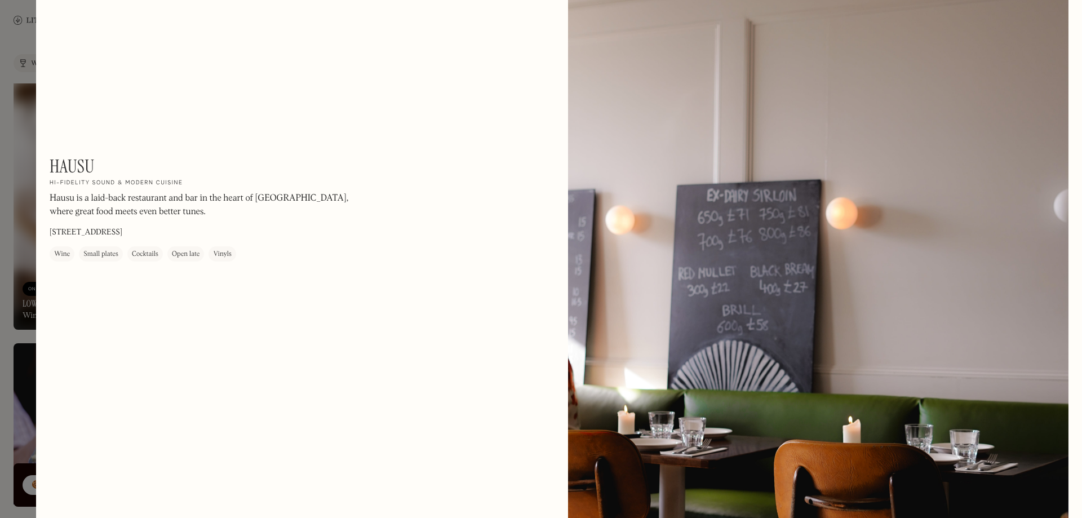
scroll to position [1689, 0]
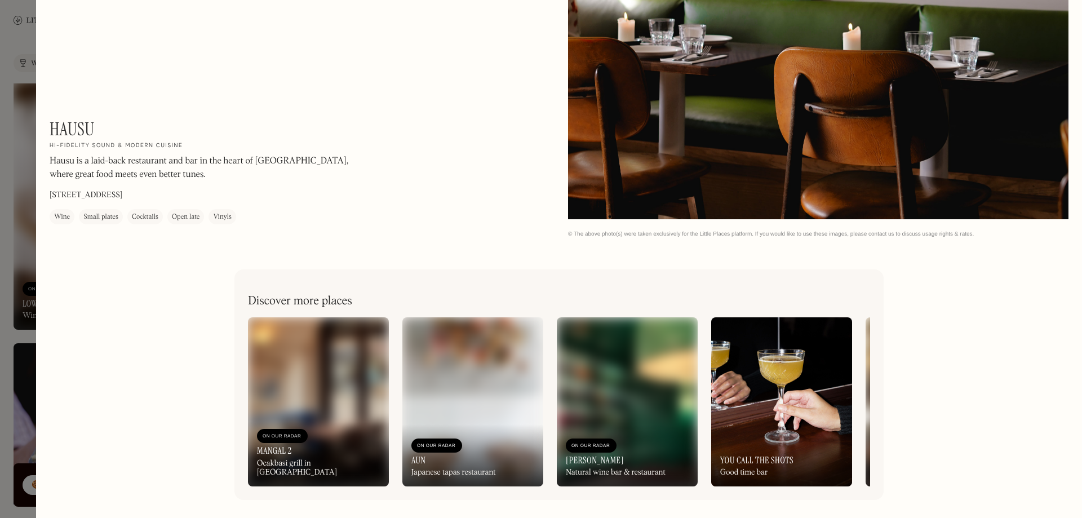
click at [26, 205] on div at bounding box center [541, 259] width 1082 height 518
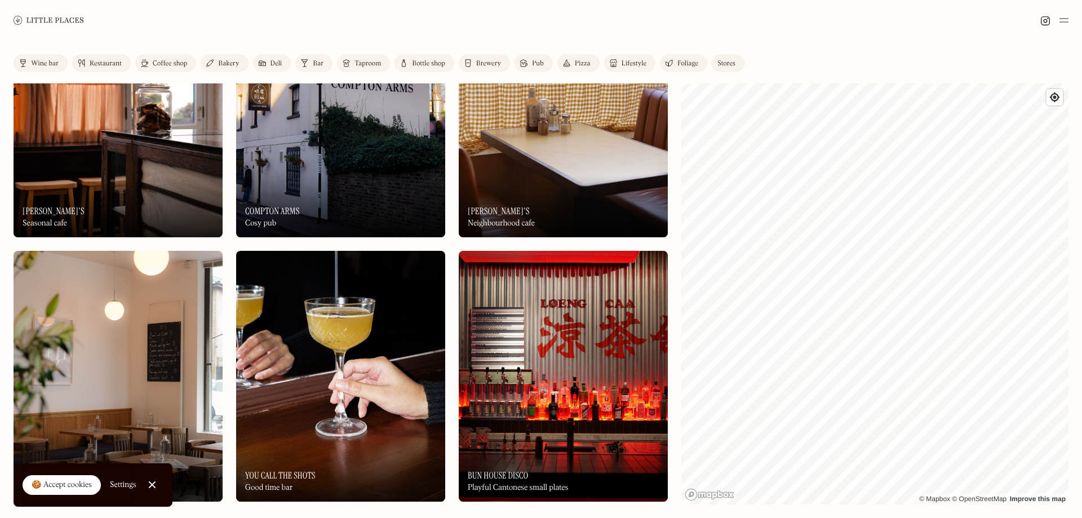
scroll to position [4002, 0]
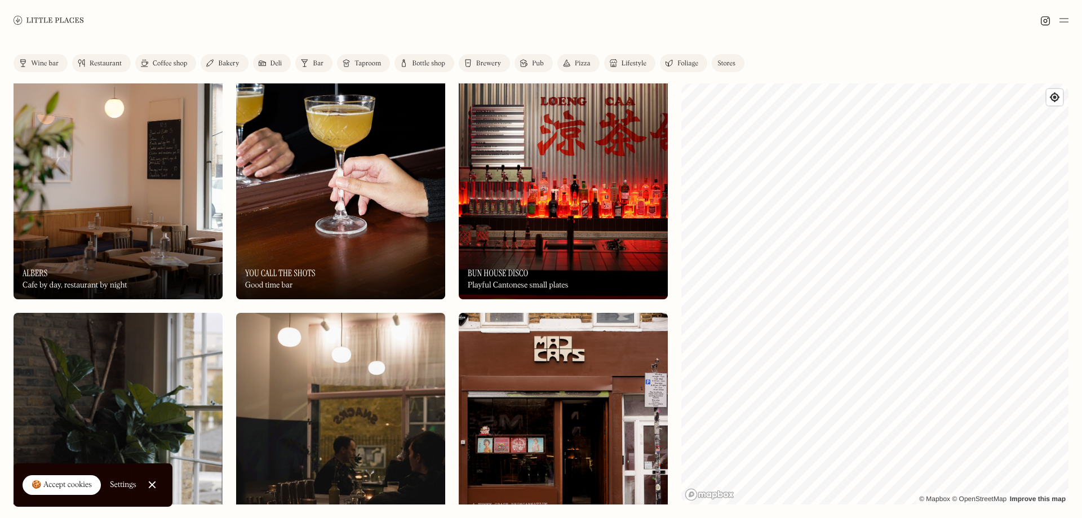
click at [386, 246] on div "On Our Radar You Call The Shots Good time bar" at bounding box center [340, 268] width 209 height 62
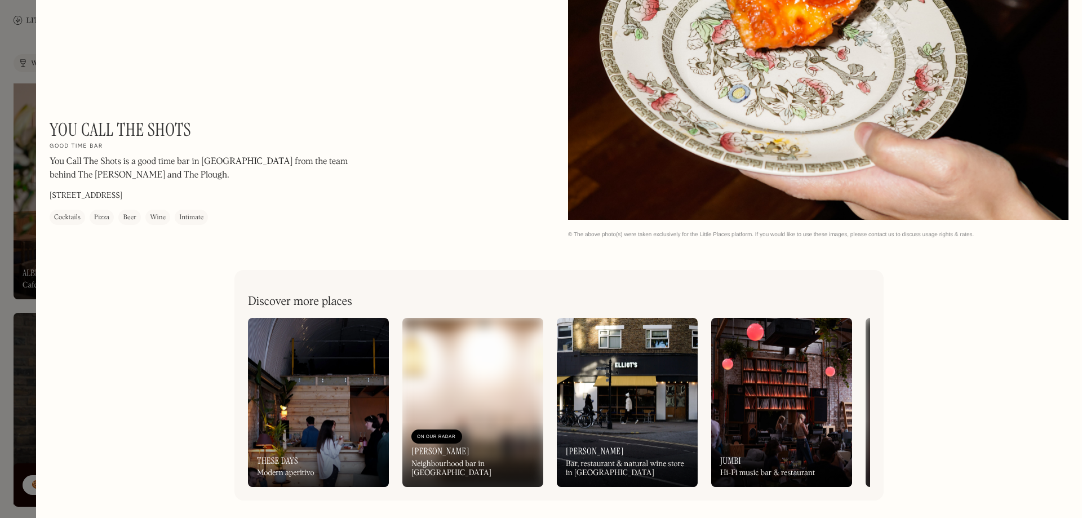
scroll to position [2324, 0]
click at [14, 201] on div at bounding box center [541, 259] width 1082 height 518
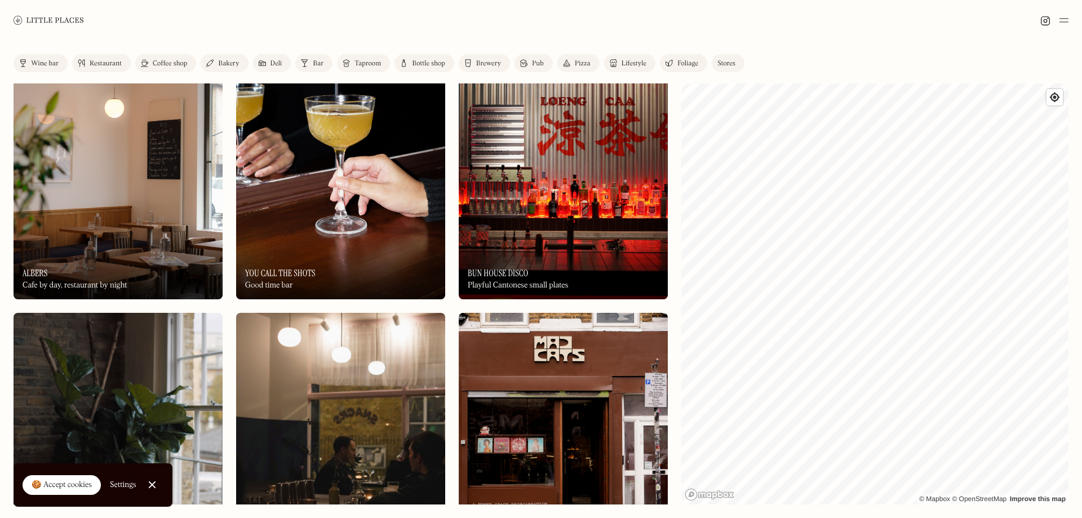
click at [591, 167] on img at bounding box center [563, 173] width 209 height 251
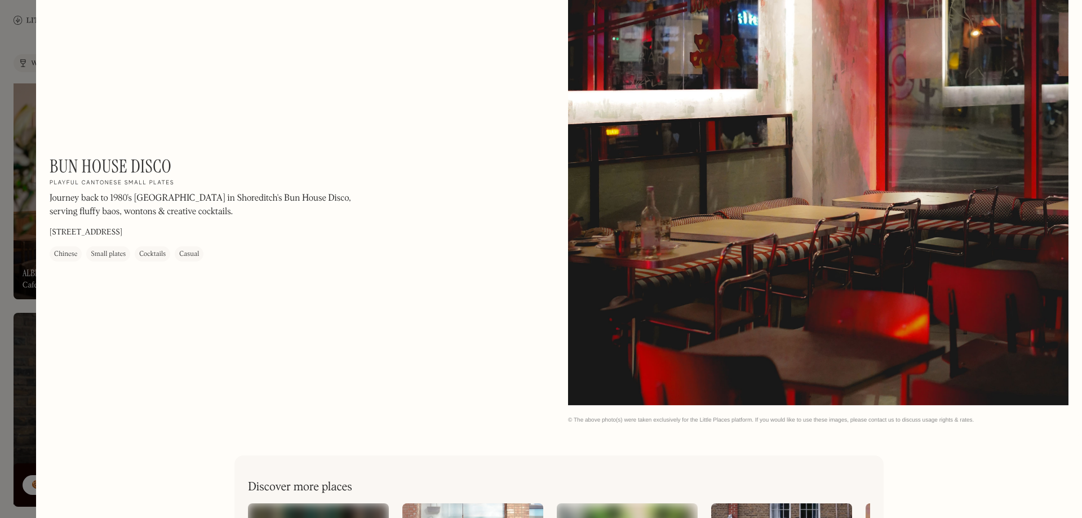
scroll to position [1689, 0]
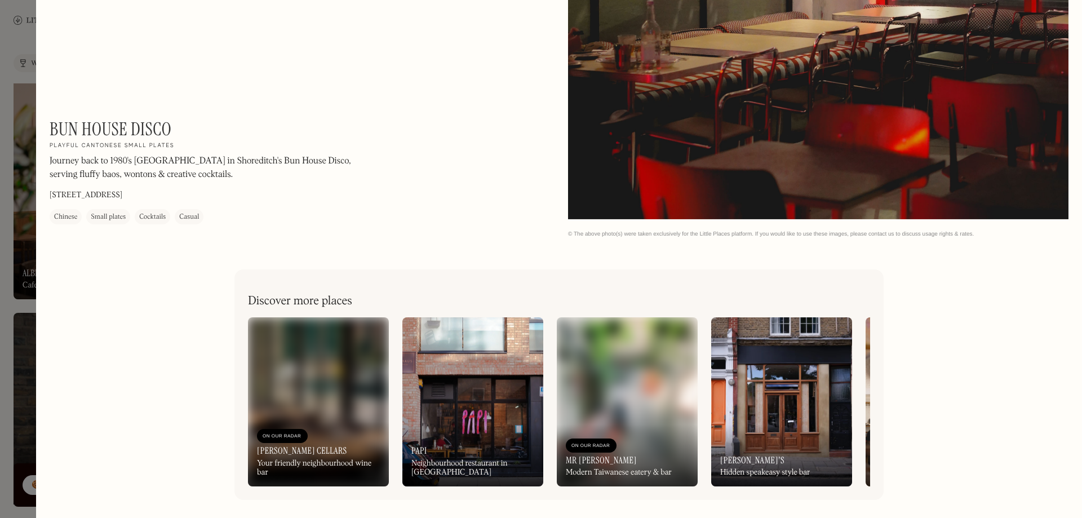
click at [23, 270] on div at bounding box center [541, 259] width 1082 height 518
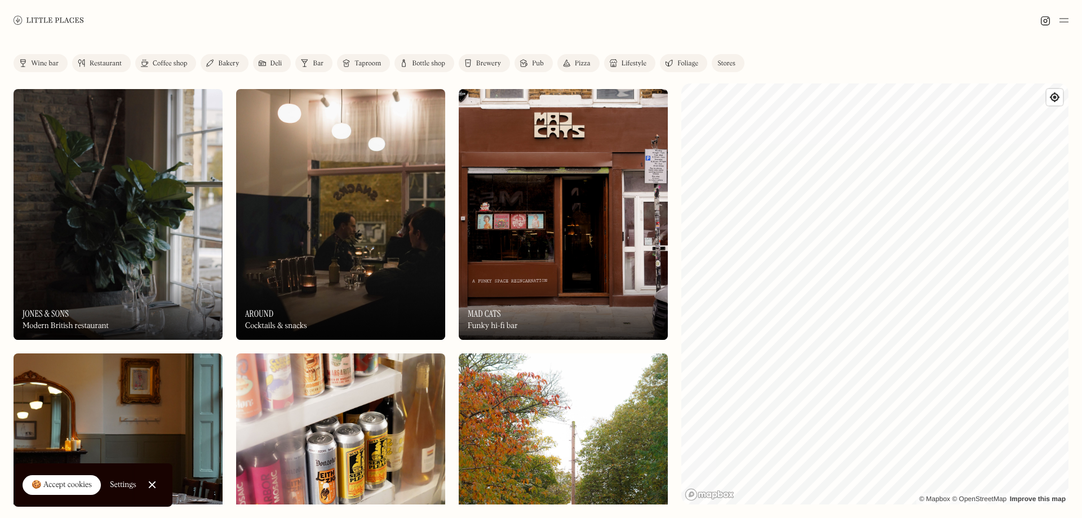
scroll to position [4227, 0]
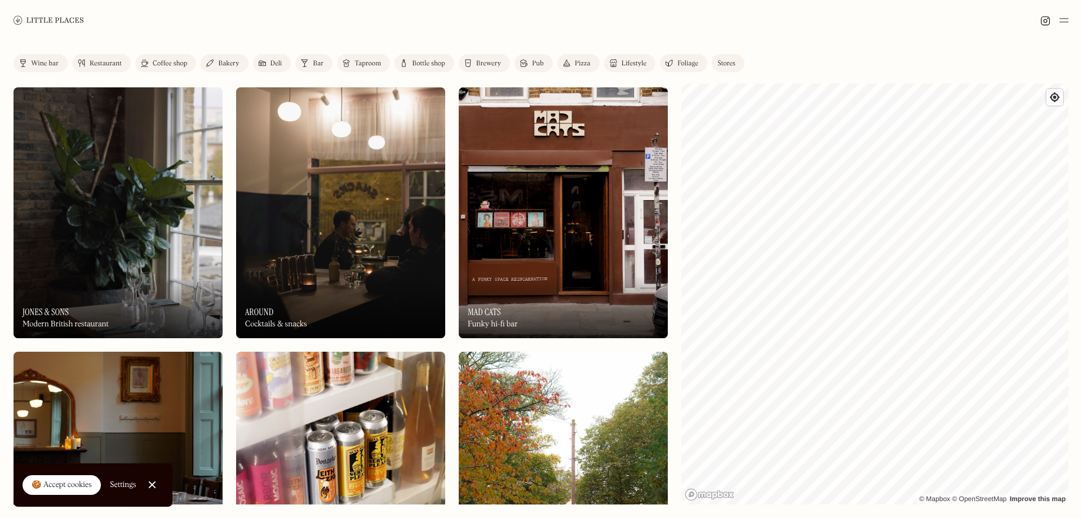
click at [528, 247] on img at bounding box center [563, 212] width 209 height 251
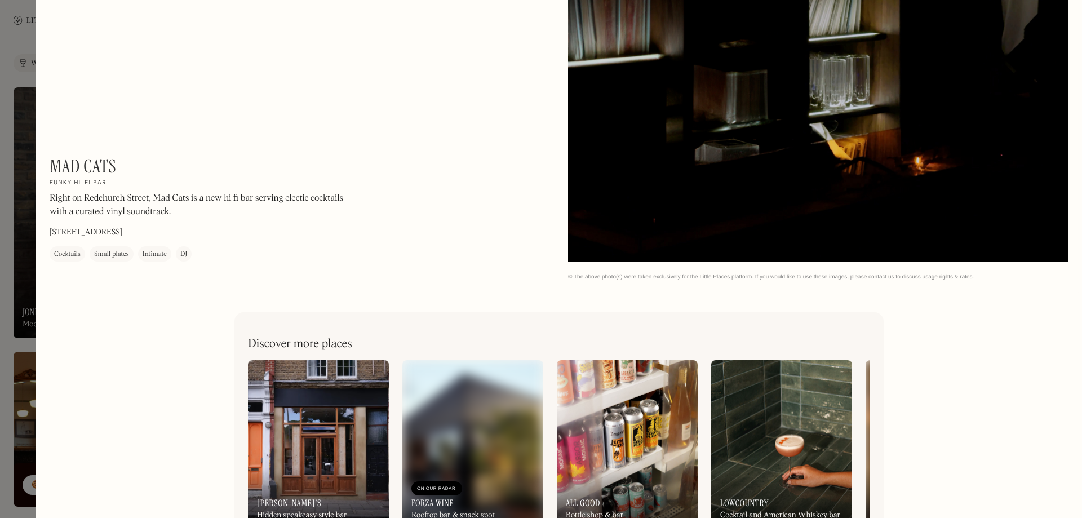
scroll to position [1055, 0]
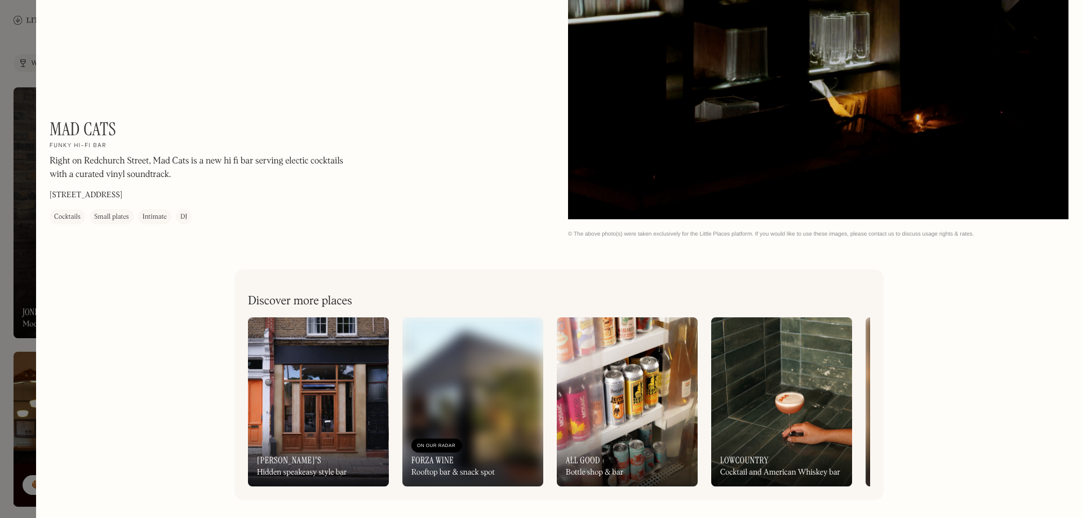
click at [22, 175] on div at bounding box center [541, 259] width 1082 height 518
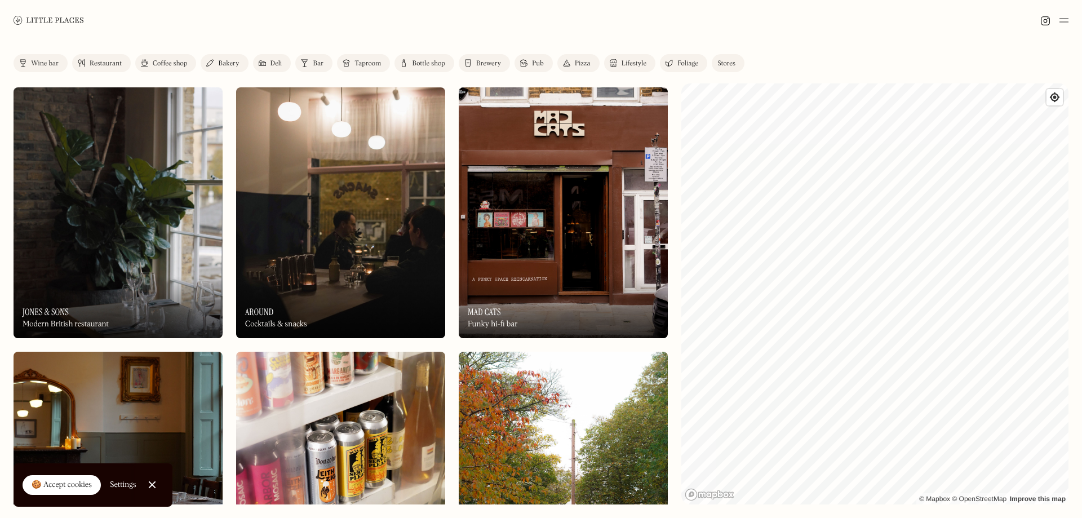
click at [126, 238] on img at bounding box center [118, 212] width 209 height 251
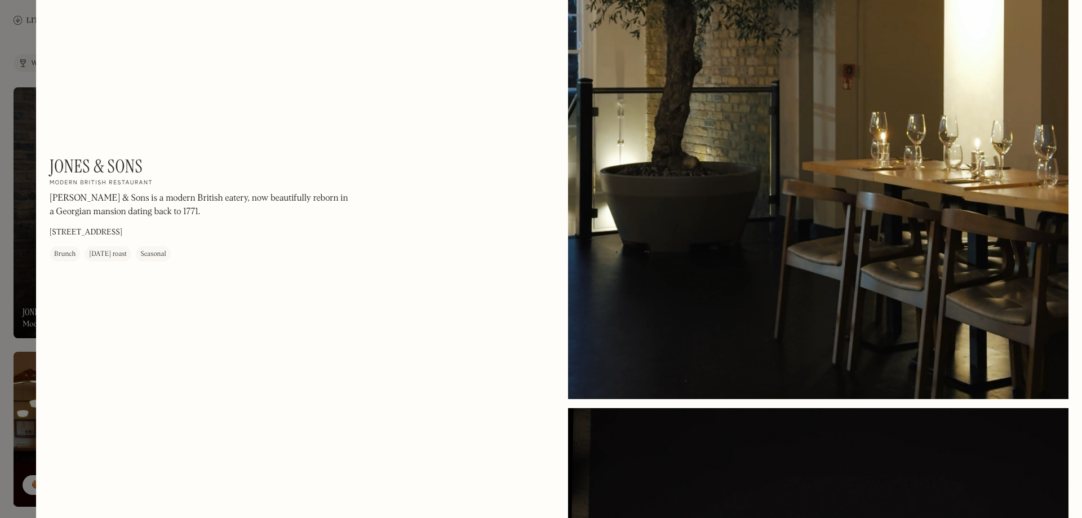
scroll to position [1860, 0]
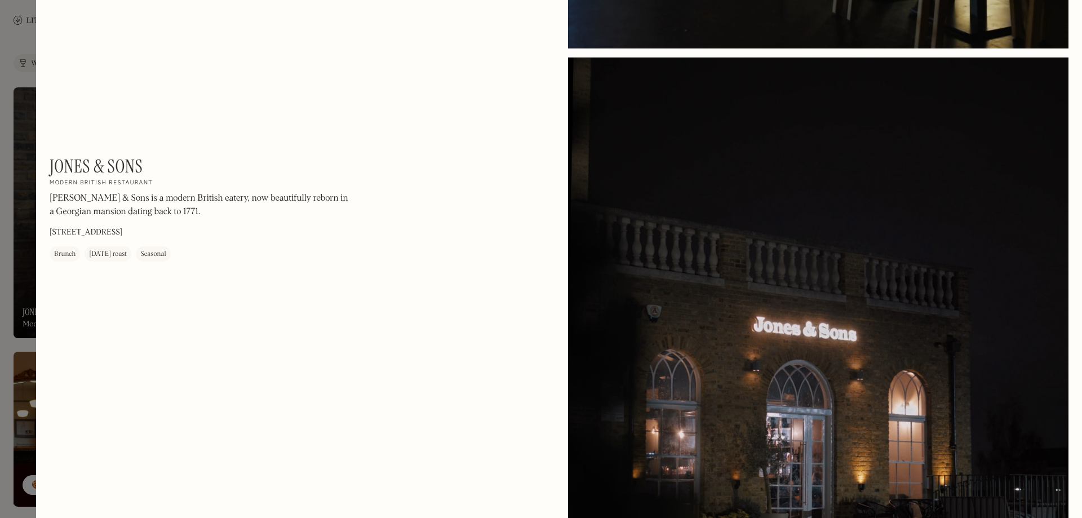
drag, startPoint x: 46, startPoint y: 165, endPoint x: 113, endPoint y: 149, distance: 68.2
drag, startPoint x: 118, startPoint y: 149, endPoint x: 138, endPoint y: 161, distance: 23.0
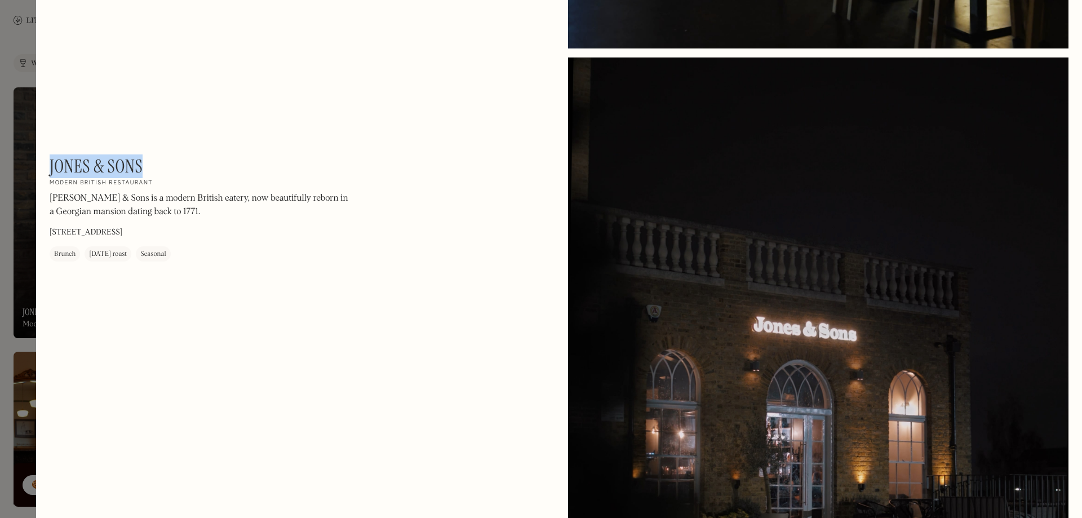
drag, startPoint x: 139, startPoint y: 166, endPoint x: 51, endPoint y: 163, distance: 88.0
click at [51, 163] on h1 "Jones & Sons" at bounding box center [96, 166] width 93 height 21
copy h1 "Jones & Sons"
click at [29, 156] on div at bounding box center [541, 259] width 1082 height 518
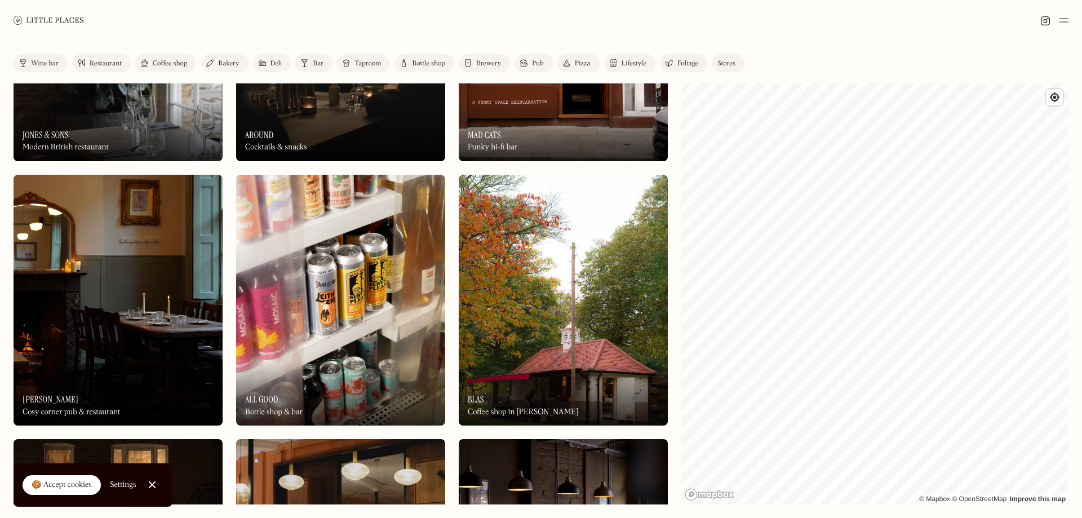
scroll to position [4509, 0]
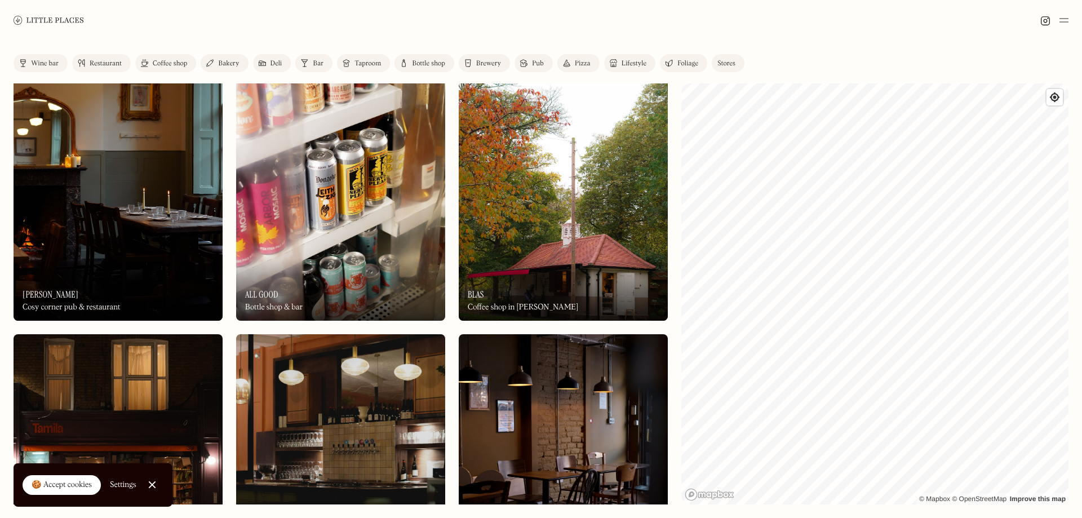
click at [154, 249] on img at bounding box center [118, 195] width 209 height 251
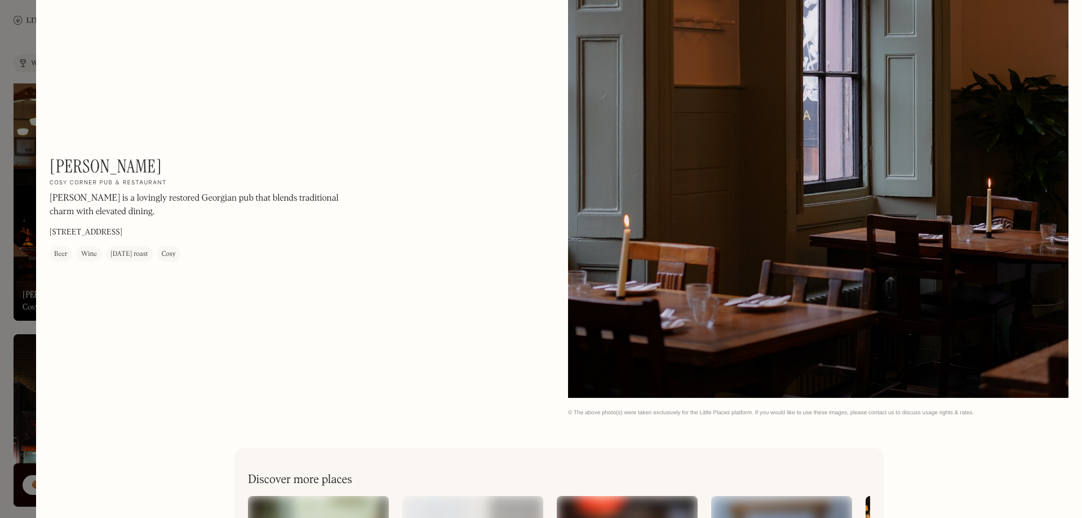
scroll to position [3593, 0]
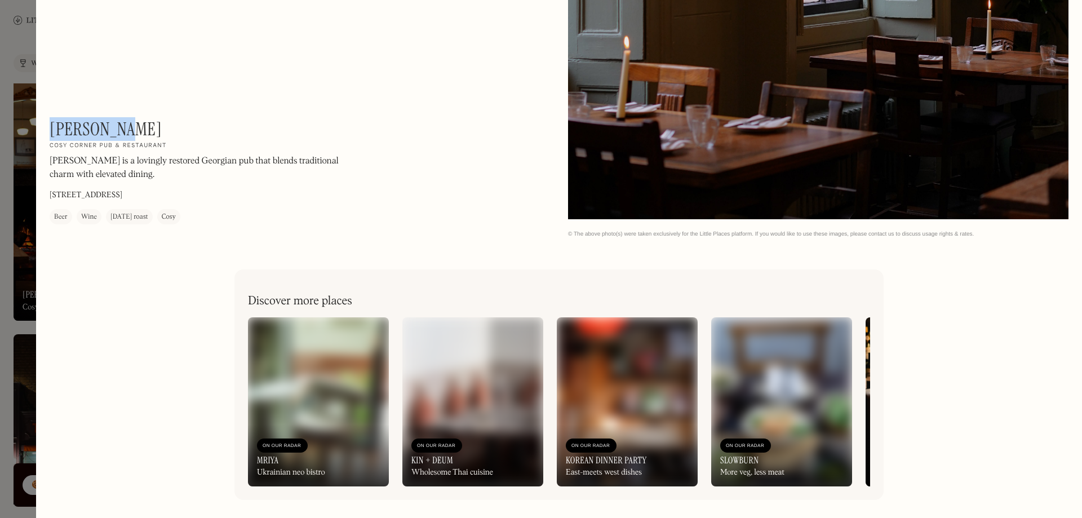
drag, startPoint x: 54, startPoint y: 132, endPoint x: 123, endPoint y: 132, distance: 69.3
click at [123, 132] on h1 "[PERSON_NAME]" at bounding box center [106, 128] width 112 height 21
copy h1 "[PERSON_NAME]"
click at [29, 155] on div at bounding box center [541, 259] width 1082 height 518
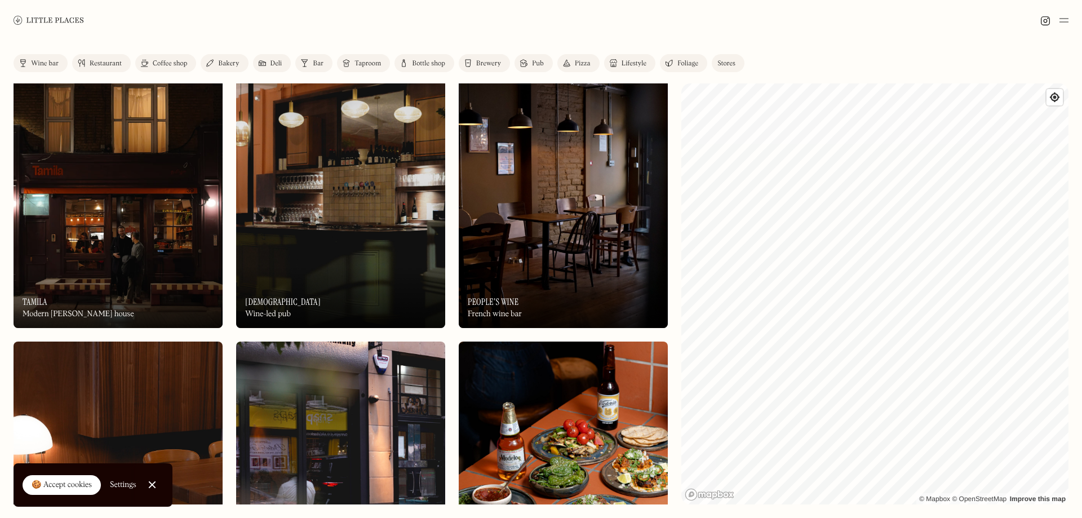
scroll to position [4847, 0]
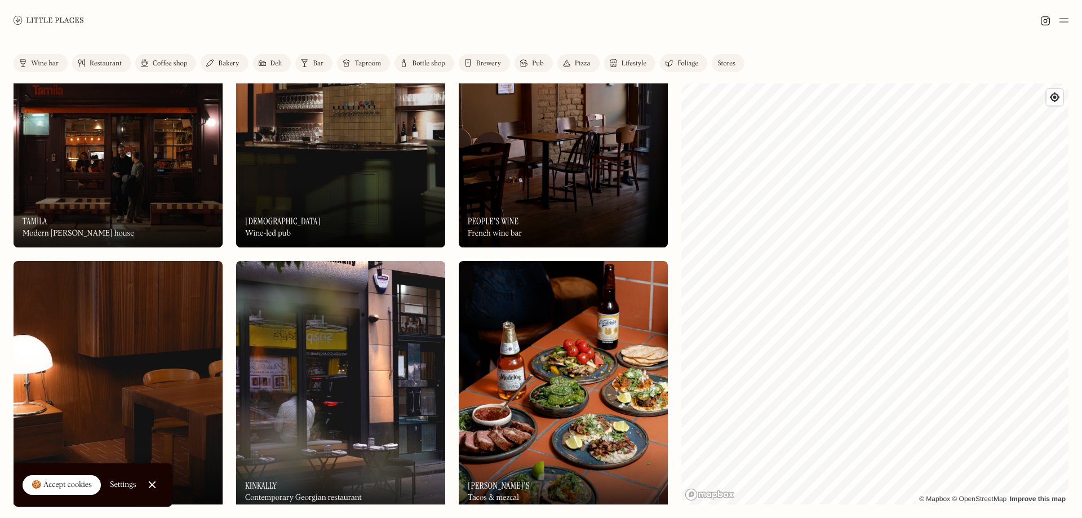
click at [352, 205] on div "On Our Radar Godet Wine-led pub" at bounding box center [340, 216] width 209 height 62
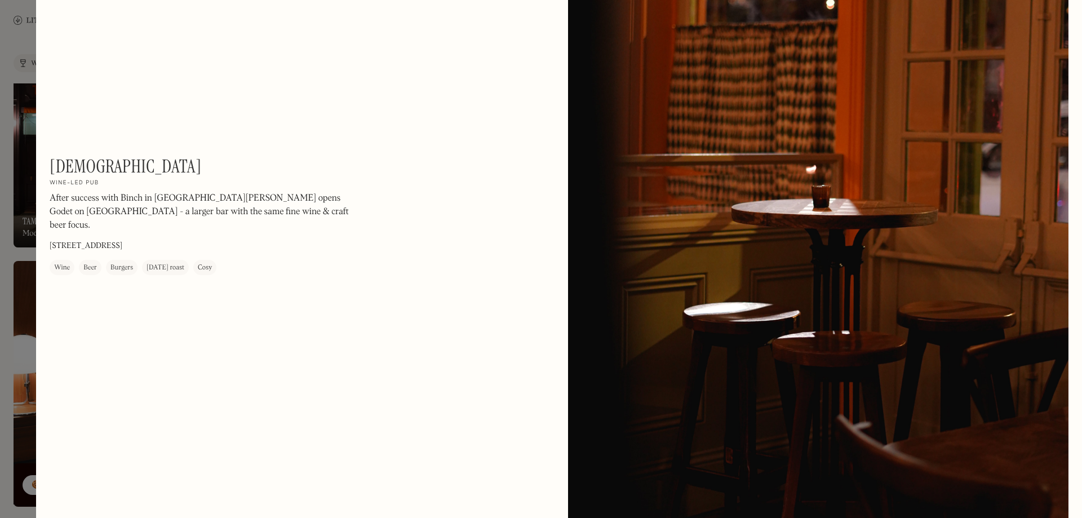
scroll to position [2649, 0]
click at [17, 369] on div at bounding box center [541, 259] width 1082 height 518
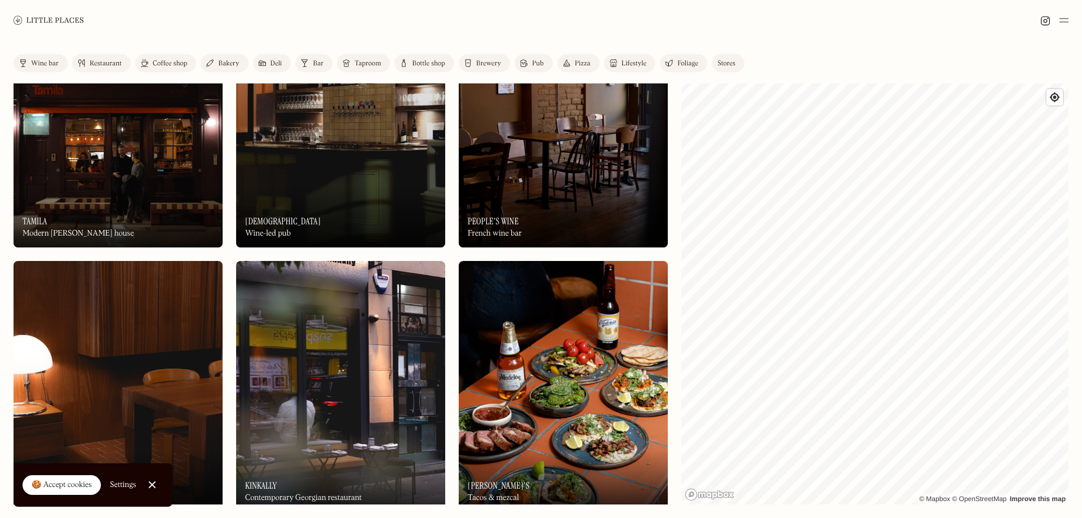
click at [181, 187] on div "On Our Radar [PERSON_NAME] Modern [PERSON_NAME] house" at bounding box center [118, 216] width 209 height 62
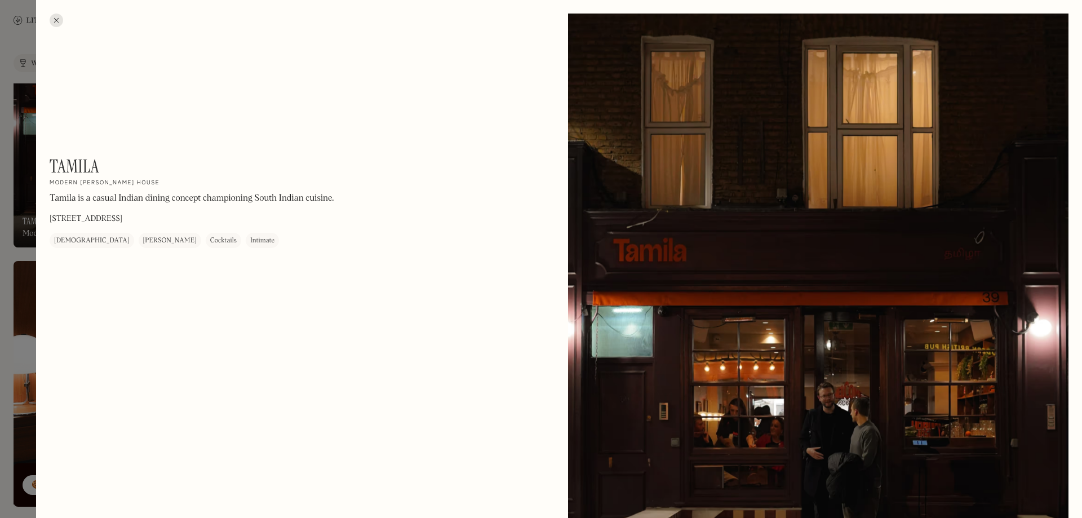
click at [22, 273] on div at bounding box center [541, 259] width 1082 height 518
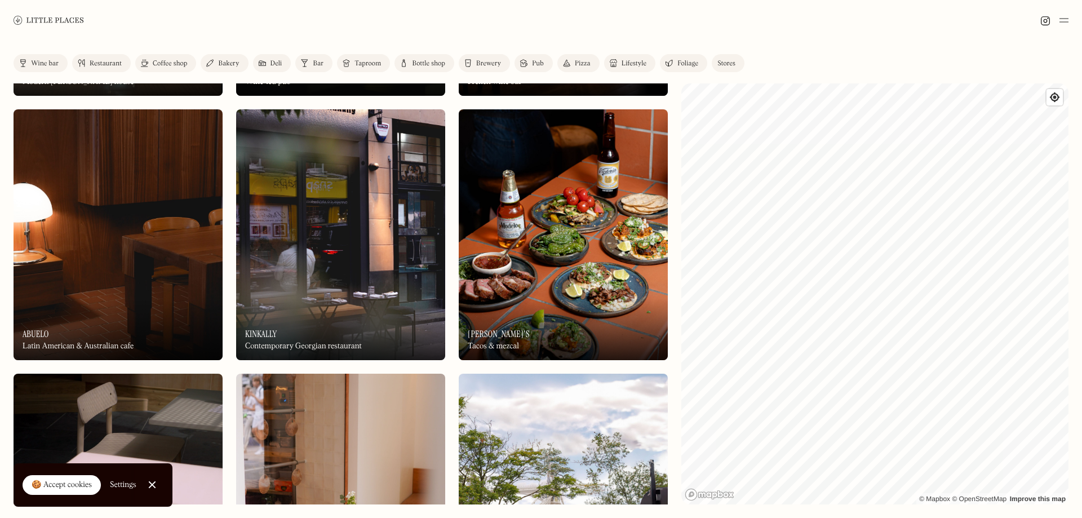
scroll to position [5016, 0]
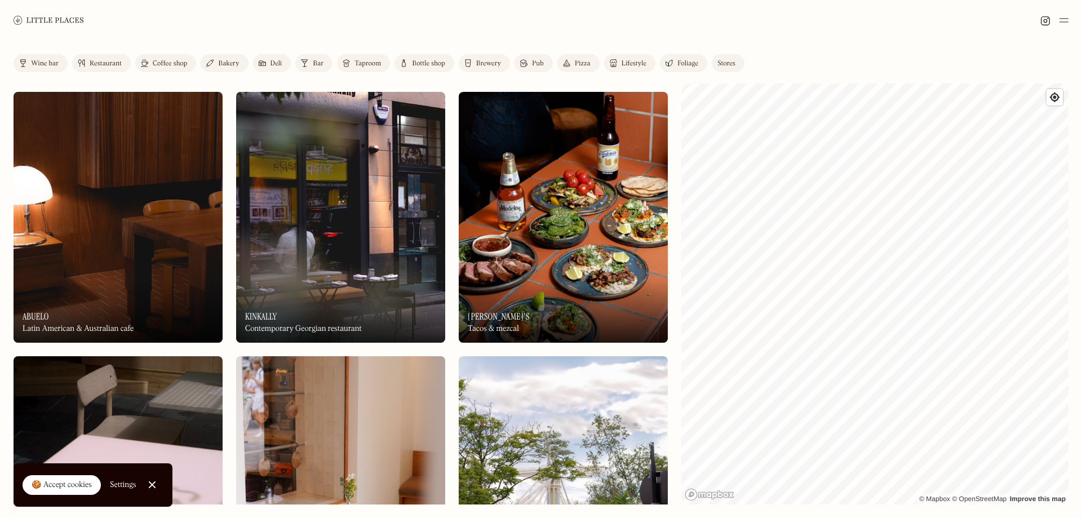
click at [358, 235] on img at bounding box center [340, 217] width 209 height 251
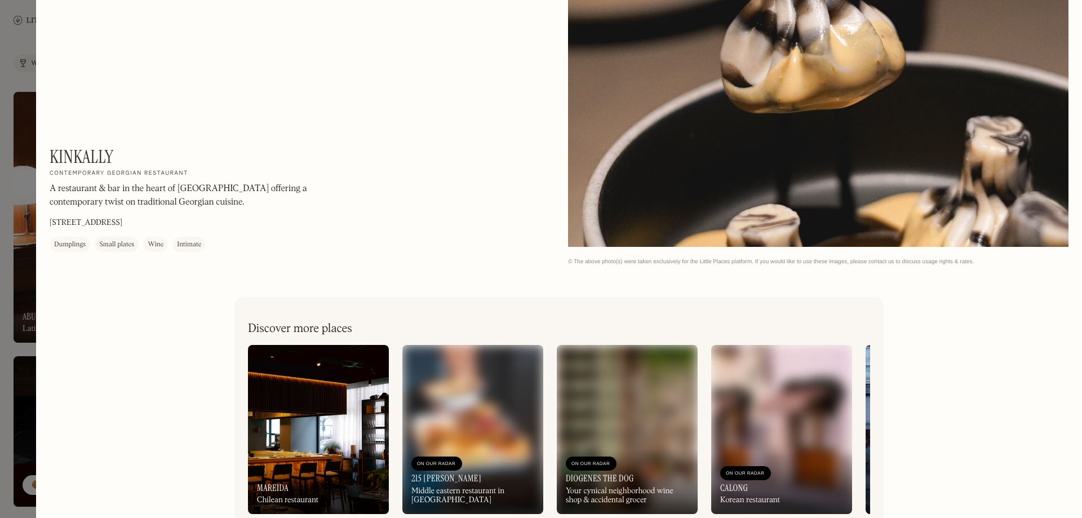
scroll to position [2958, 0]
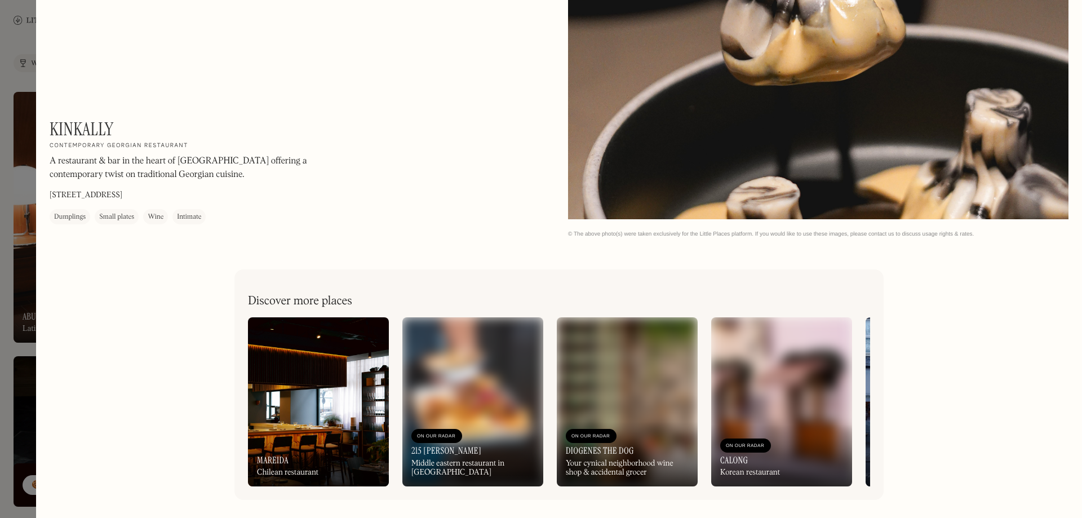
click at [23, 161] on div at bounding box center [541, 259] width 1082 height 518
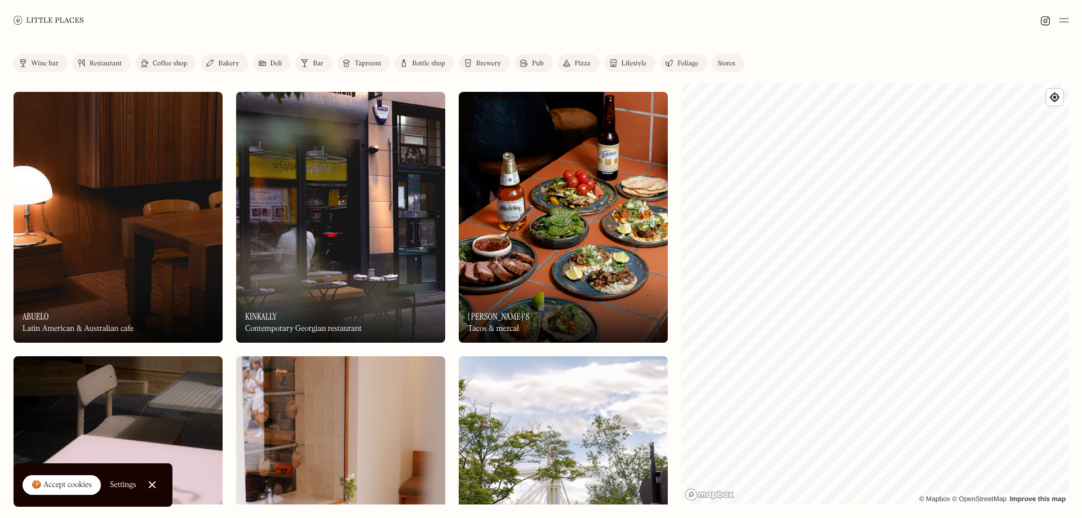
click at [563, 210] on img at bounding box center [563, 217] width 209 height 251
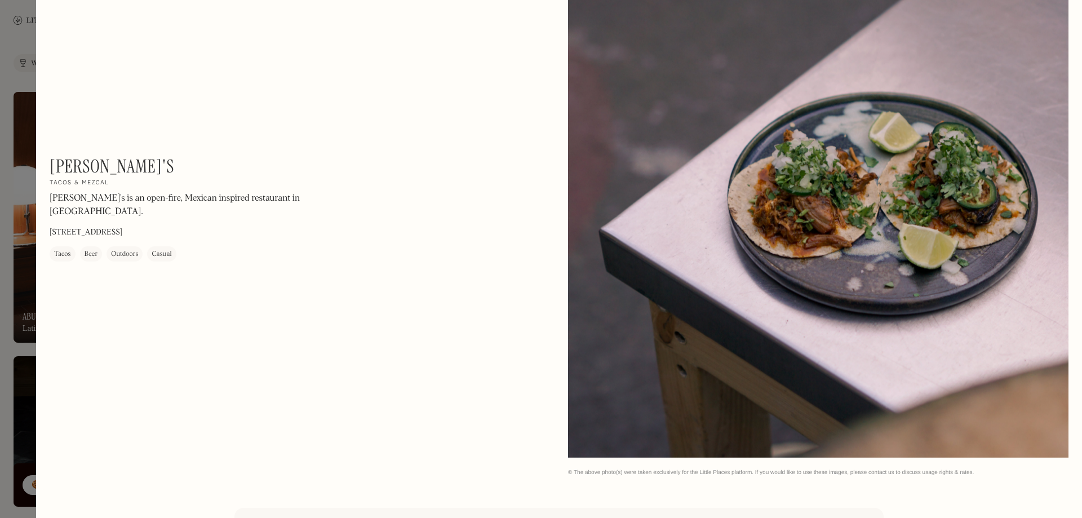
scroll to position [2324, 0]
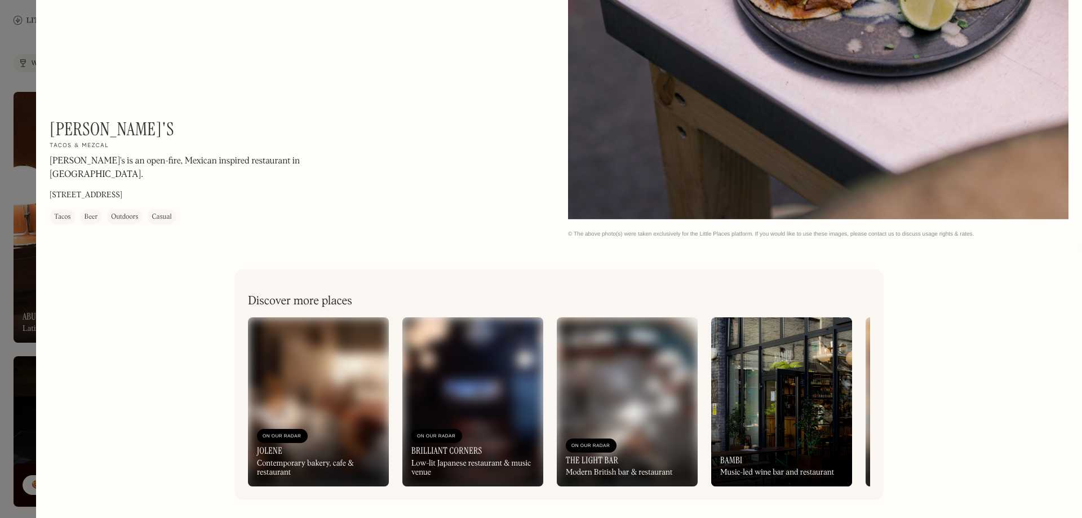
click at [10, 201] on div at bounding box center [541, 259] width 1082 height 518
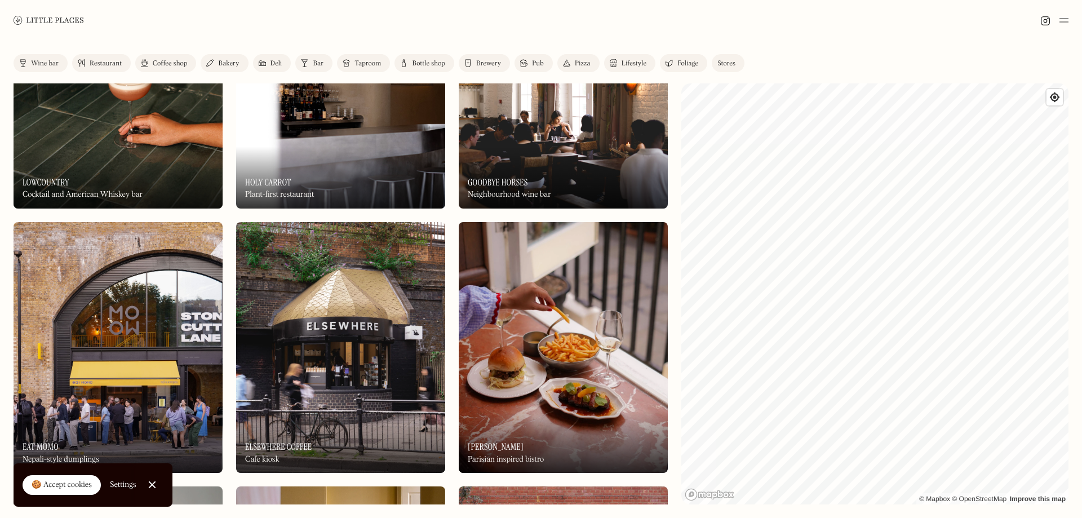
scroll to position [5749, 0]
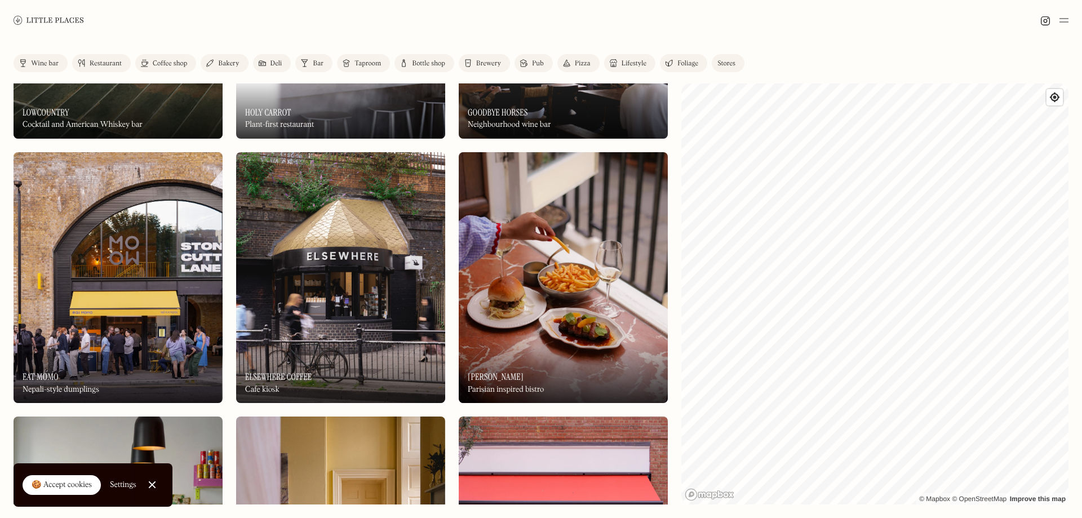
click at [127, 54] on div "Label Wine bar Restaurant Coffee shop Bakery Deli Bar Taproom Bottle shop Brewe…" at bounding box center [541, 279] width 1082 height 477
click at [105, 60] on div "Restaurant" at bounding box center [106, 63] width 32 height 7
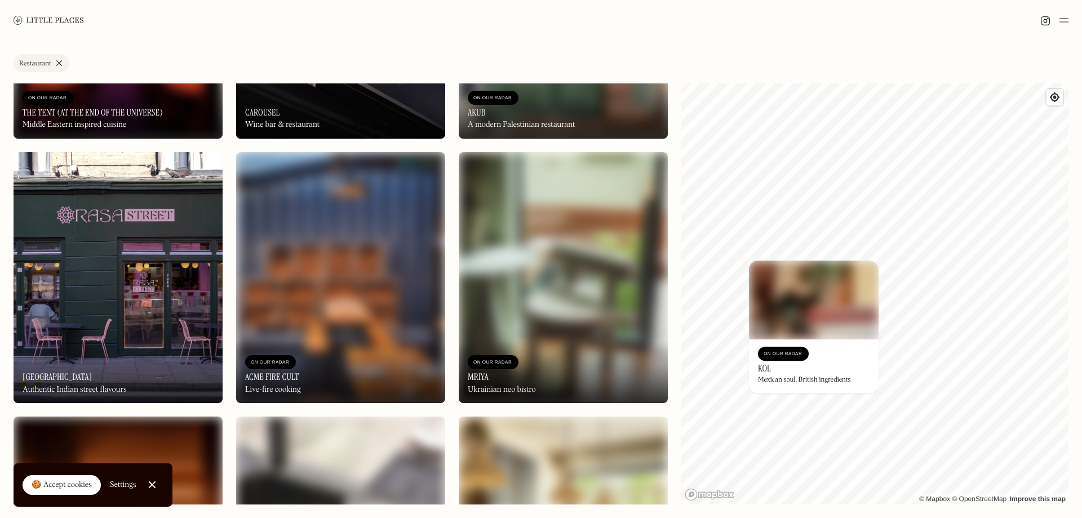
click at [765, 369] on h3 "KOL" at bounding box center [764, 368] width 13 height 11
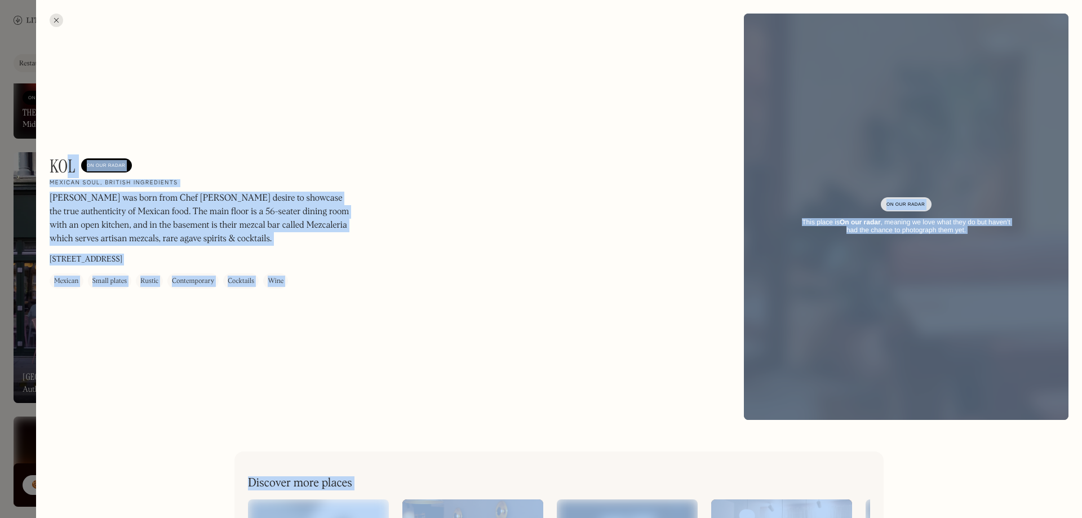
drag, startPoint x: 68, startPoint y: 163, endPoint x: 65, endPoint y: 157, distance: 7.1
click at [30, 154] on div "KOL On Our Radar Mexican soul, British ingredients KOL was born from Chef [PERS…" at bounding box center [541, 259] width 1082 height 518
click at [67, 158] on h1 "KOL" at bounding box center [63, 166] width 26 height 21
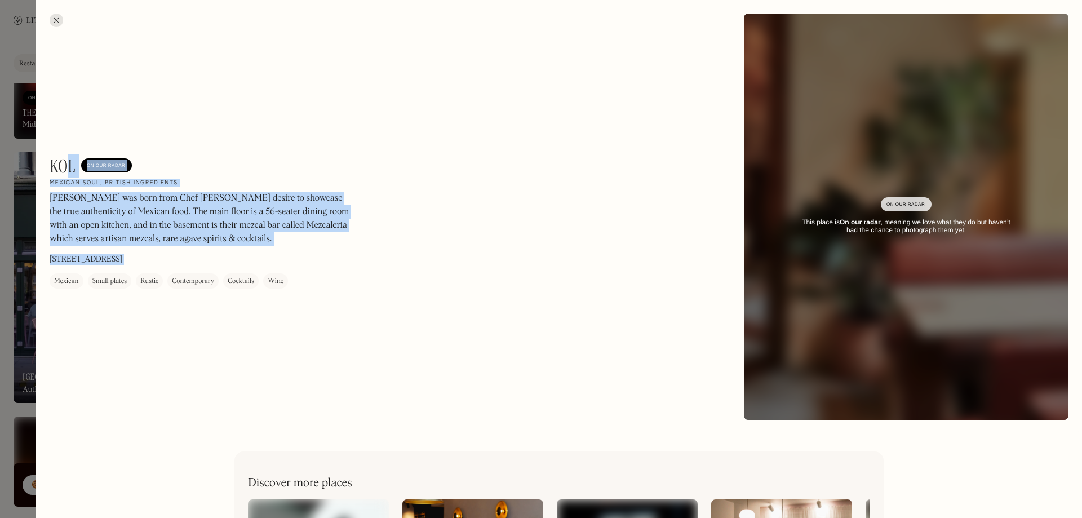
drag, startPoint x: 72, startPoint y: 158, endPoint x: 47, endPoint y: 161, distance: 24.9
click at [47, 161] on div "KOL On Our Radar Mexican soul, British ingredients KOL was born from Chef [PERS…" at bounding box center [559, 216] width 1046 height 433
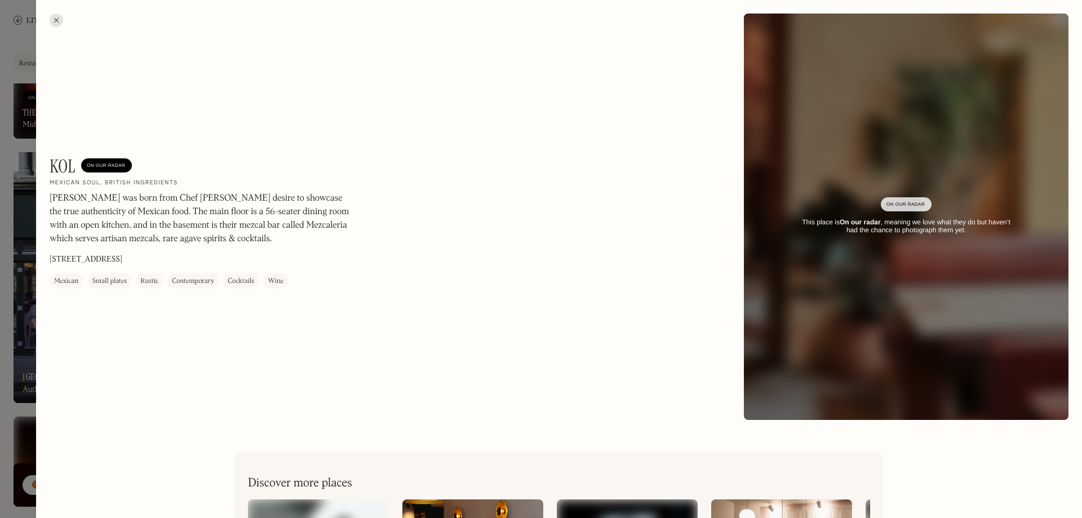
click at [55, 165] on h1 "KOL" at bounding box center [63, 166] width 26 height 21
drag, startPoint x: 50, startPoint y: 165, endPoint x: 74, endPoint y: 165, distance: 23.7
click at [74, 165] on h1 "KOL" at bounding box center [63, 166] width 26 height 21
copy h1 "KOL"
click at [12, 92] on div at bounding box center [541, 259] width 1082 height 518
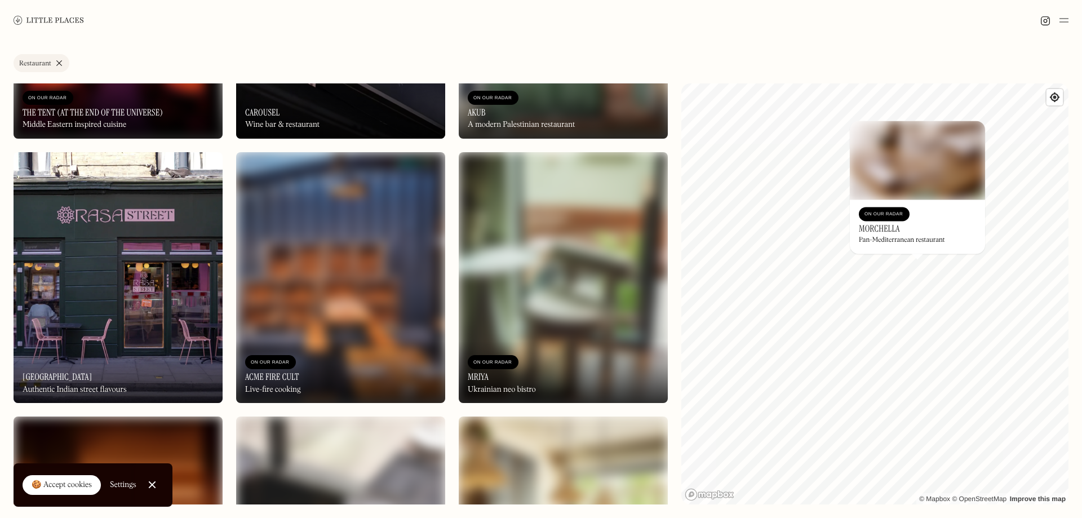
click at [891, 230] on h3 "Morchella" at bounding box center [879, 228] width 41 height 11
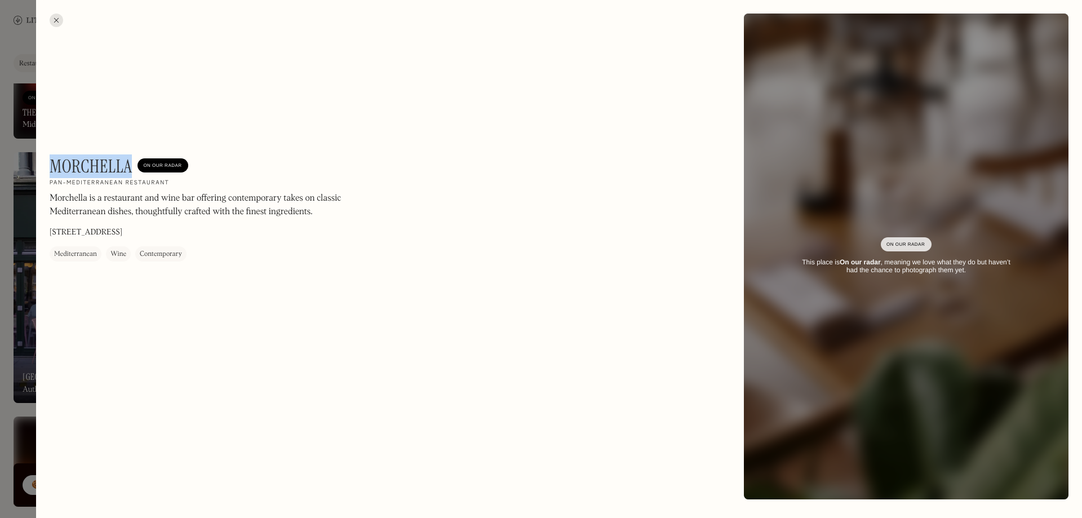
drag, startPoint x: 54, startPoint y: 165, endPoint x: 133, endPoint y: 163, distance: 79.5
click at [133, 163] on div "Morchella On Our Radar" at bounding box center [119, 166] width 139 height 21
copy h1 "Morchella"
click at [26, 255] on div at bounding box center [541, 259] width 1082 height 518
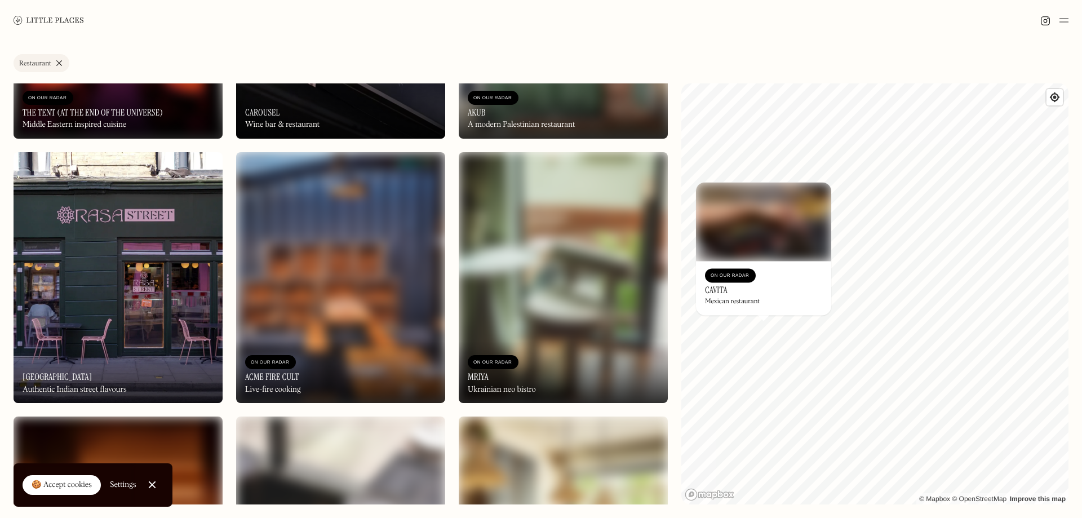
click at [737, 307] on div "On Our Radar Cavita Mexican restaurant" at bounding box center [763, 288] width 135 height 54
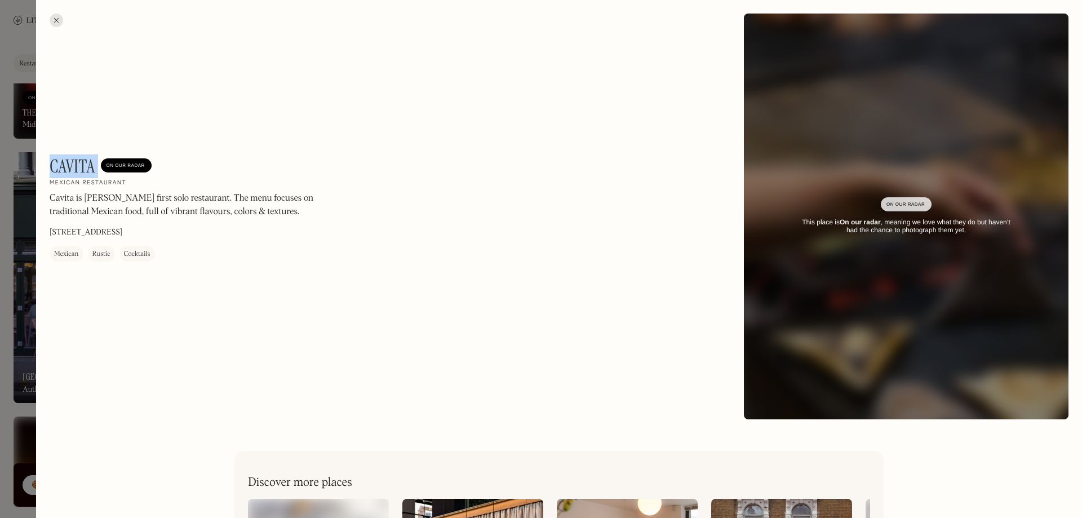
drag, startPoint x: 51, startPoint y: 163, endPoint x: 101, endPoint y: 161, distance: 50.8
click at [101, 161] on div "Cavita On Our Radar" at bounding box center [101, 166] width 102 height 21
copy h1 "Cavita"
click at [2, 45] on div at bounding box center [541, 259] width 1082 height 518
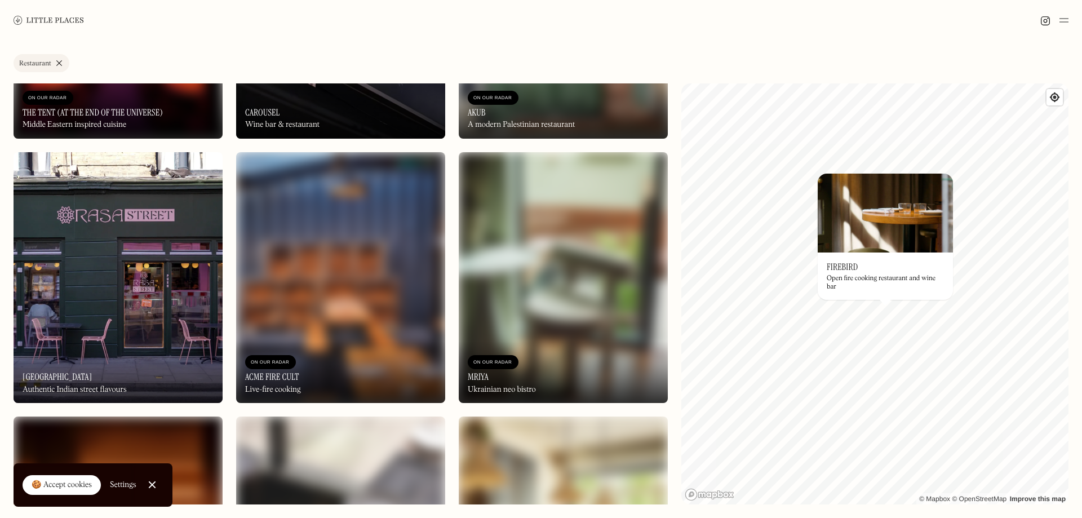
click at [881, 298] on div "On Our Radar Firebird Open fire cooking restaurant and wine bar" at bounding box center [885, 276] width 135 height 47
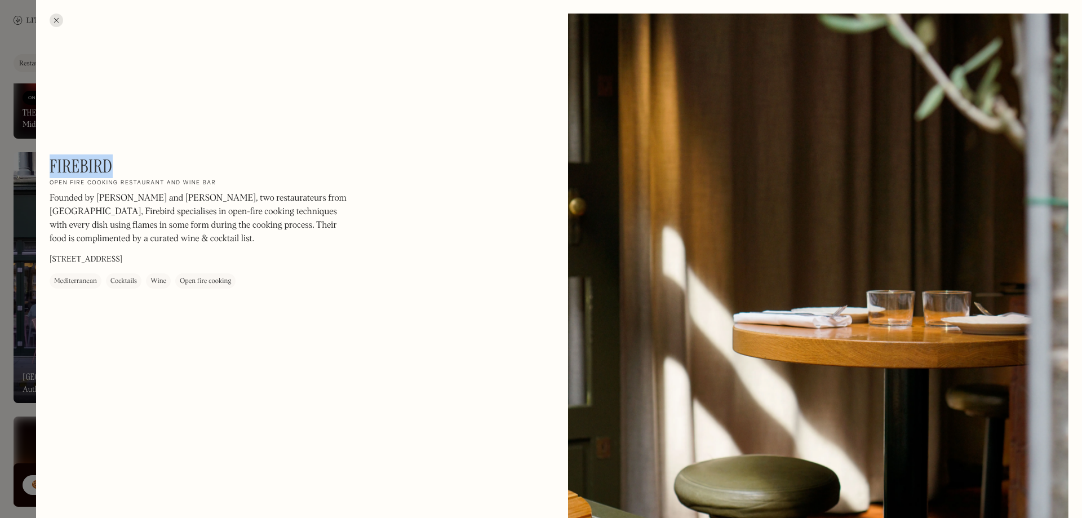
drag, startPoint x: 110, startPoint y: 169, endPoint x: 51, endPoint y: 160, distance: 59.3
click at [51, 160] on h1 "Firebird" at bounding box center [81, 166] width 63 height 21
copy h1 "Firebird"
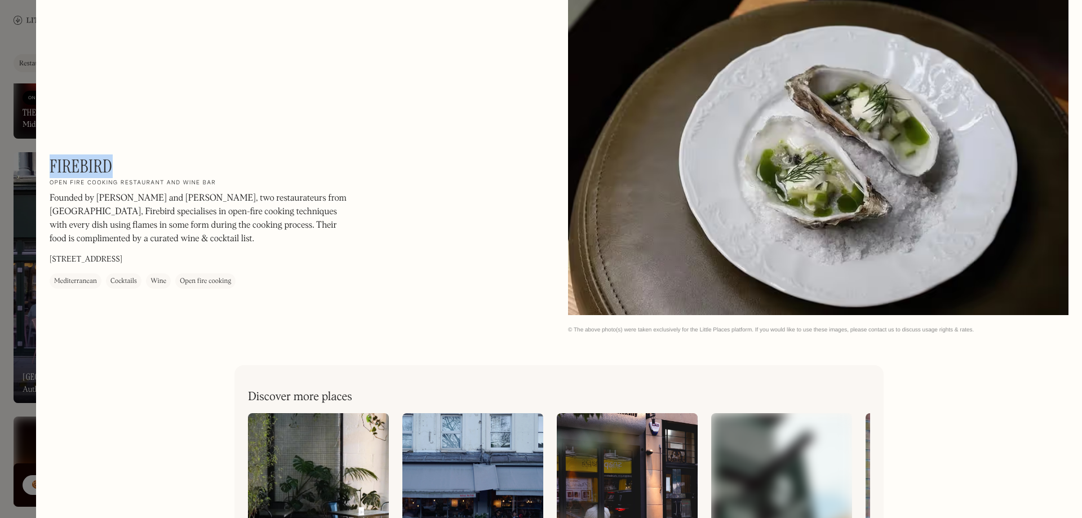
scroll to position [2324, 0]
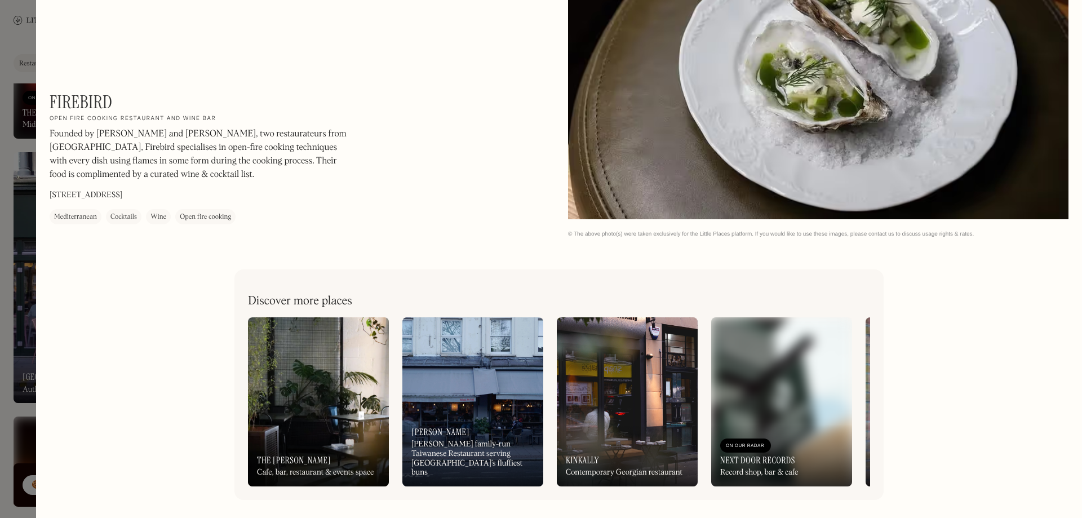
click at [20, 144] on div at bounding box center [541, 259] width 1082 height 518
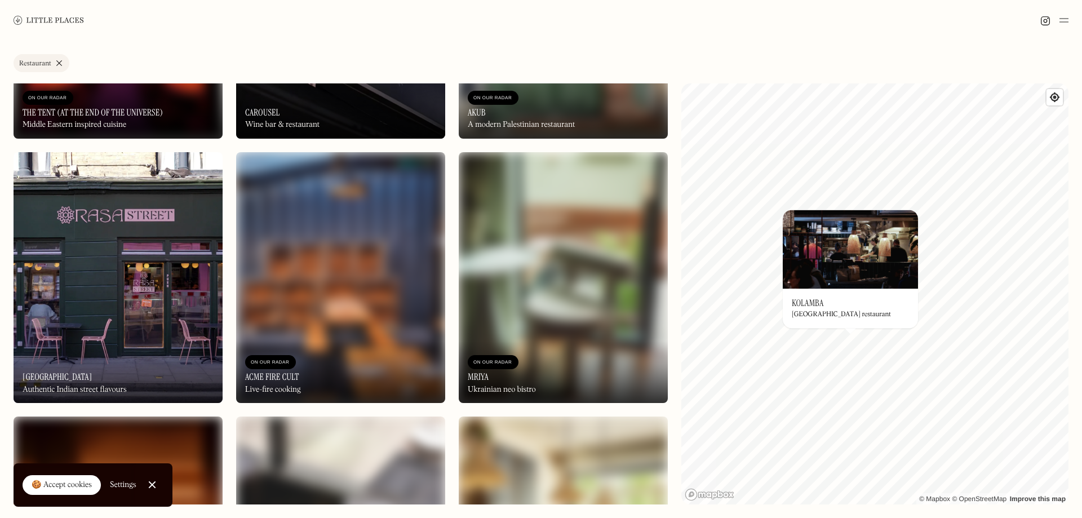
click at [830, 324] on div "On Our Radar Kolamba [GEOGRAPHIC_DATA] restaurant" at bounding box center [850, 308] width 135 height 39
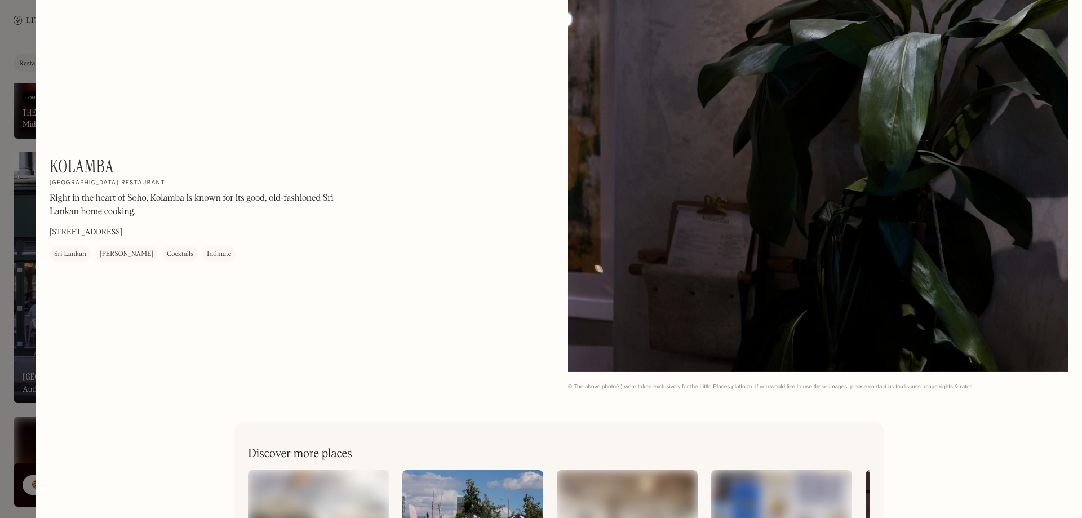
scroll to position [1055, 0]
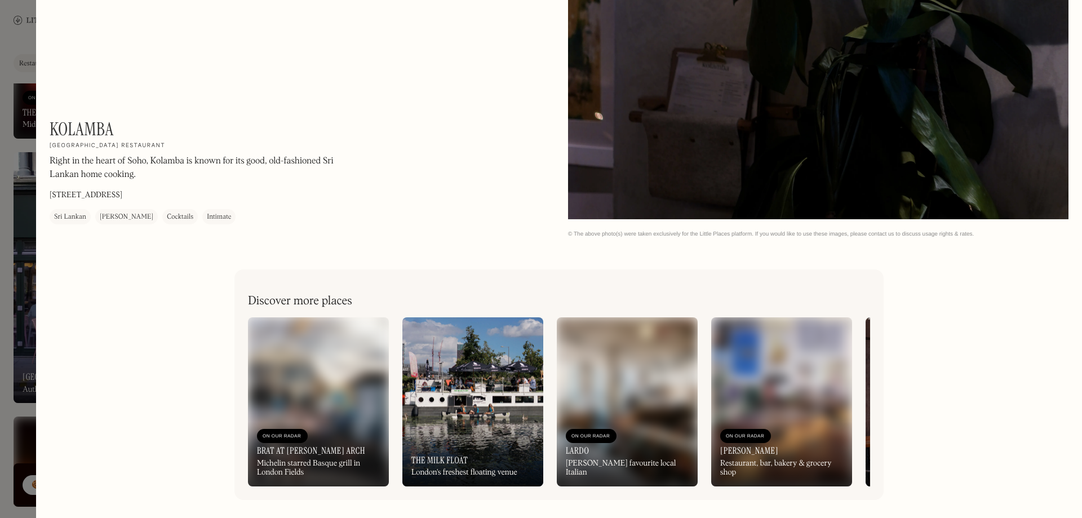
click at [14, 233] on div at bounding box center [541, 259] width 1082 height 518
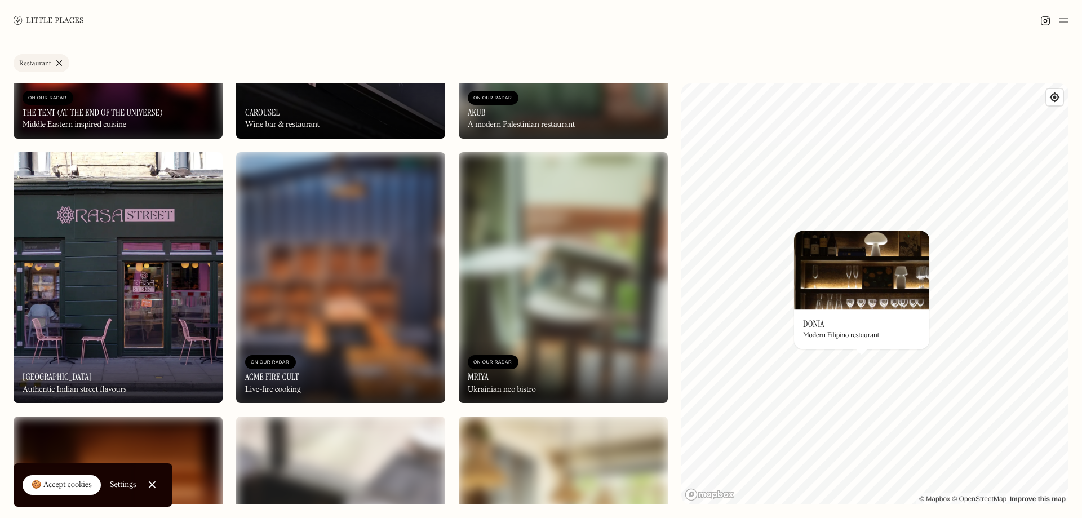
click at [843, 336] on div "Modern Filipino restaurant" at bounding box center [841, 336] width 76 height 8
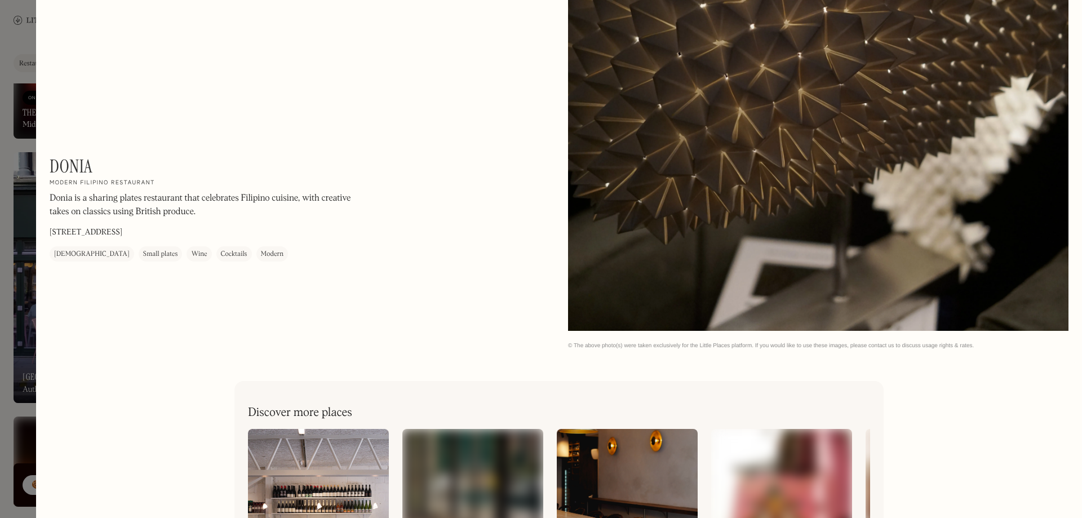
scroll to position [2846, 0]
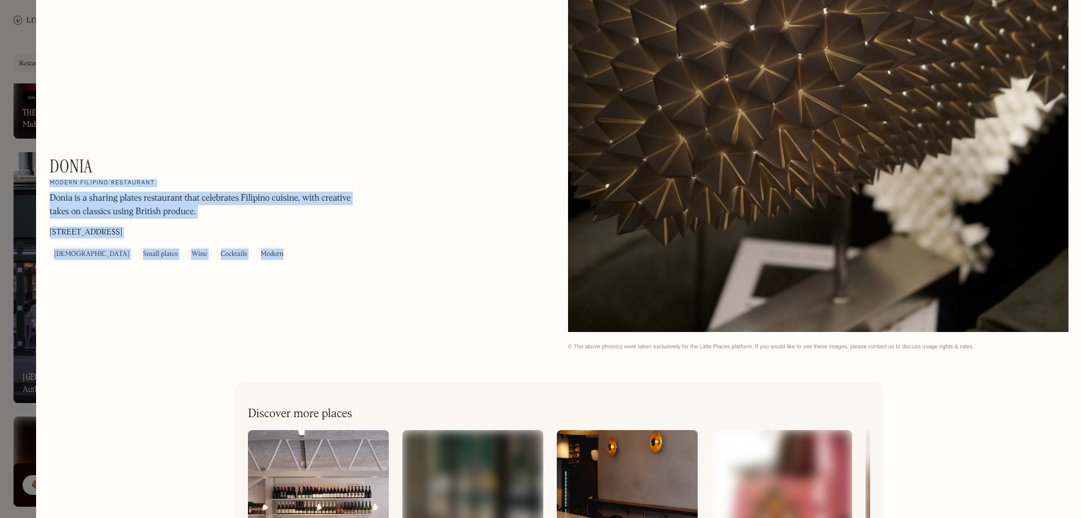
drag, startPoint x: 88, startPoint y: 162, endPoint x: 48, endPoint y: 160, distance: 40.6
drag, startPoint x: 48, startPoint y: 160, endPoint x: 79, endPoint y: 167, distance: 31.9
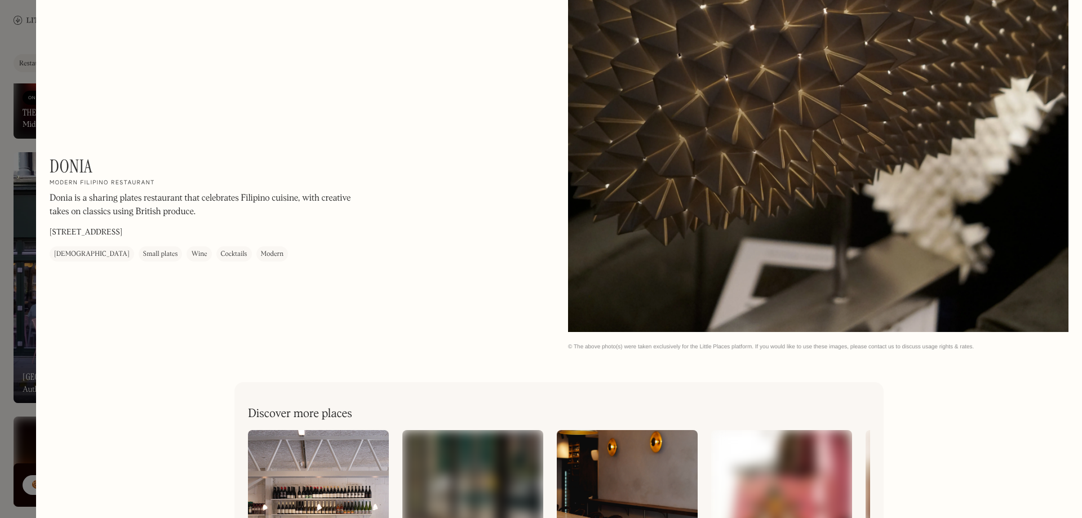
click at [79, 167] on h1 "Donia" at bounding box center [71, 166] width 43 height 21
drag, startPoint x: 60, startPoint y: 163, endPoint x: 93, endPoint y: 165, distance: 32.7
click at [93, 165] on div "Donia On Our Radar Modern Filipino restaurant Donia is a sharing plates restaur…" at bounding box center [202, 209] width 304 height 106
drag, startPoint x: 51, startPoint y: 167, endPoint x: 96, endPoint y: 165, distance: 44.6
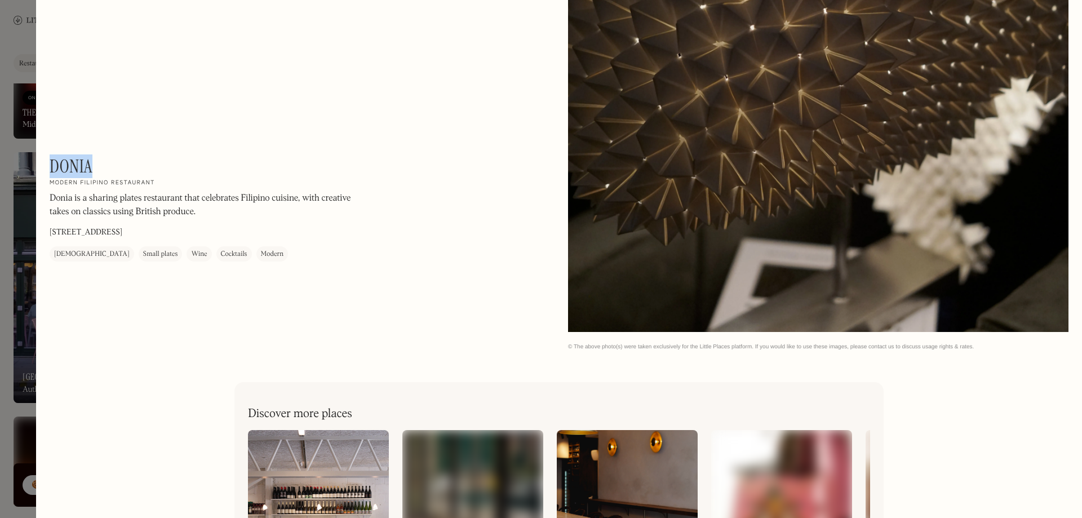
click at [96, 165] on div "Donia On Our Radar Modern Filipino restaurant Donia is a sharing plates restaur…" at bounding box center [202, 209] width 304 height 106
copy h1 "Donia"
click at [30, 14] on div at bounding box center [541, 259] width 1082 height 518
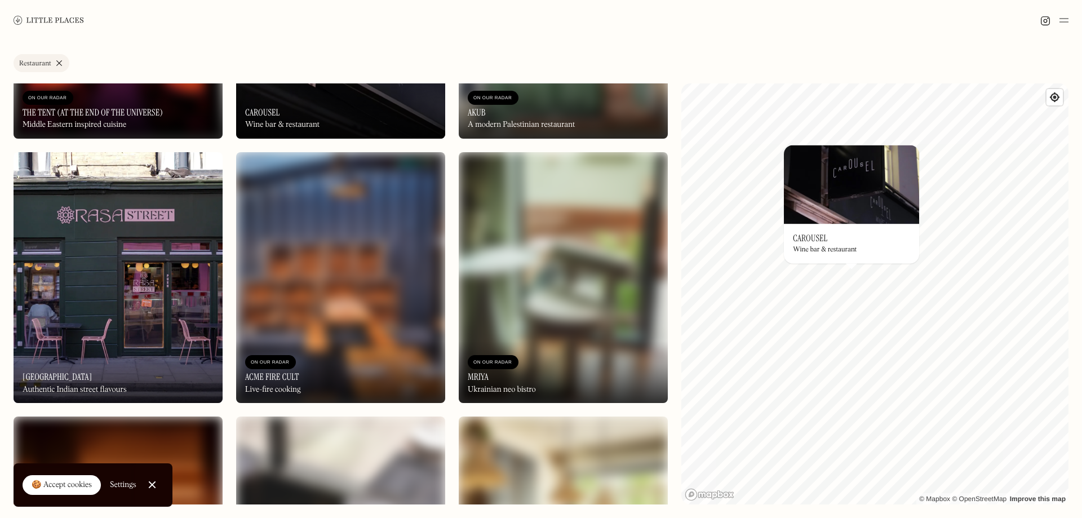
click at [843, 256] on div "On Our Radar Carousel Wine bar & restaurant" at bounding box center [851, 243] width 135 height 39
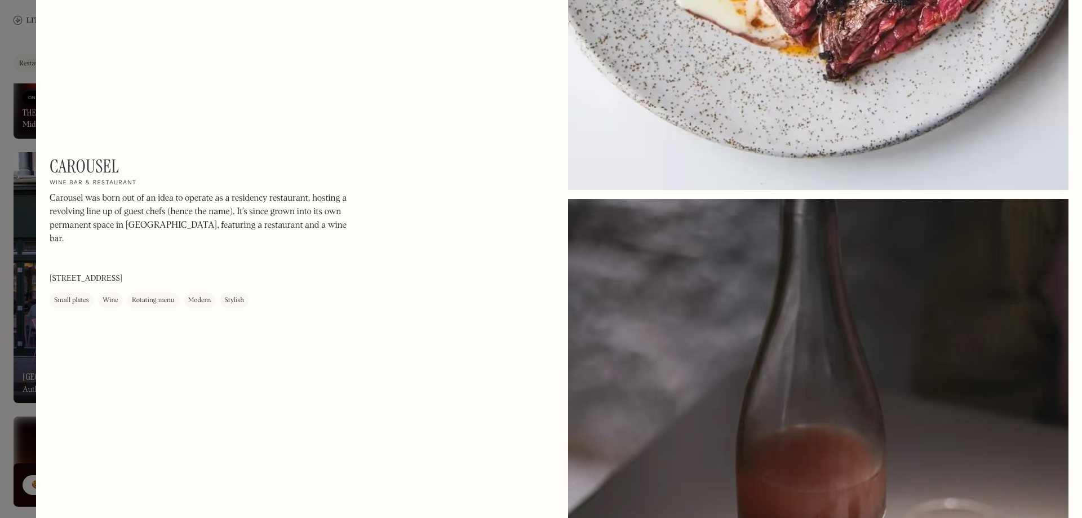
scroll to position [1902, 0]
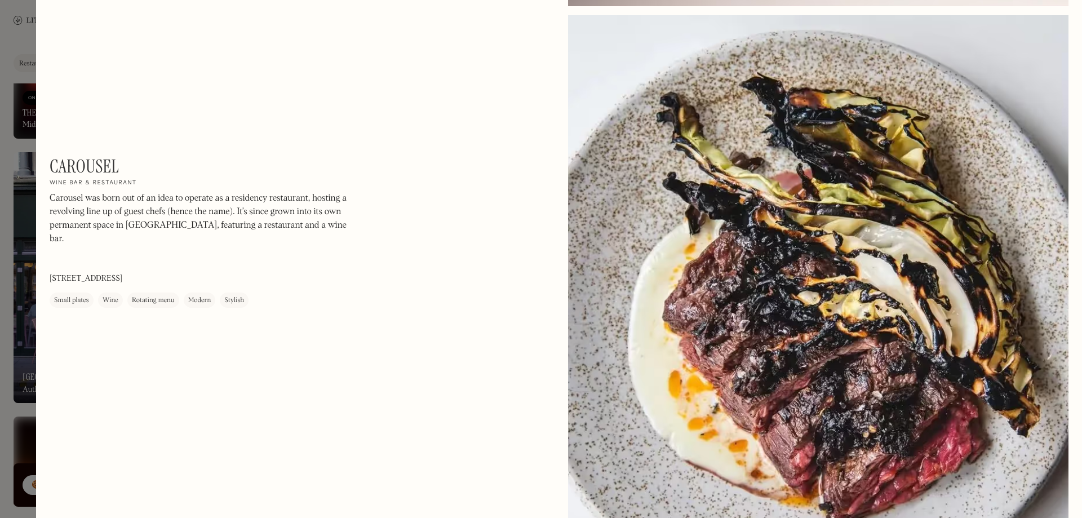
click at [32, 164] on div at bounding box center [541, 259] width 1082 height 518
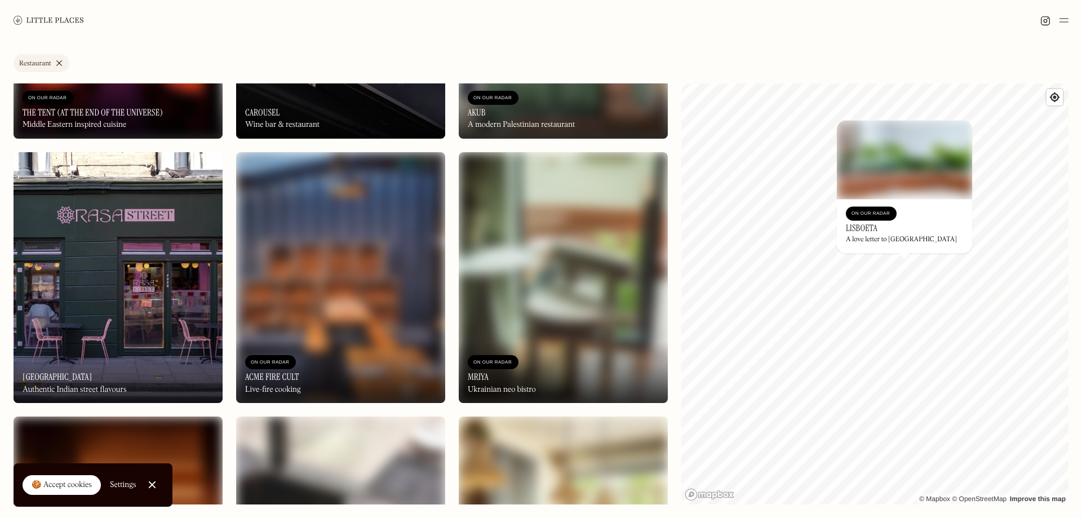
click at [902, 241] on div "A love letter to [GEOGRAPHIC_DATA]" at bounding box center [901, 240] width 111 height 8
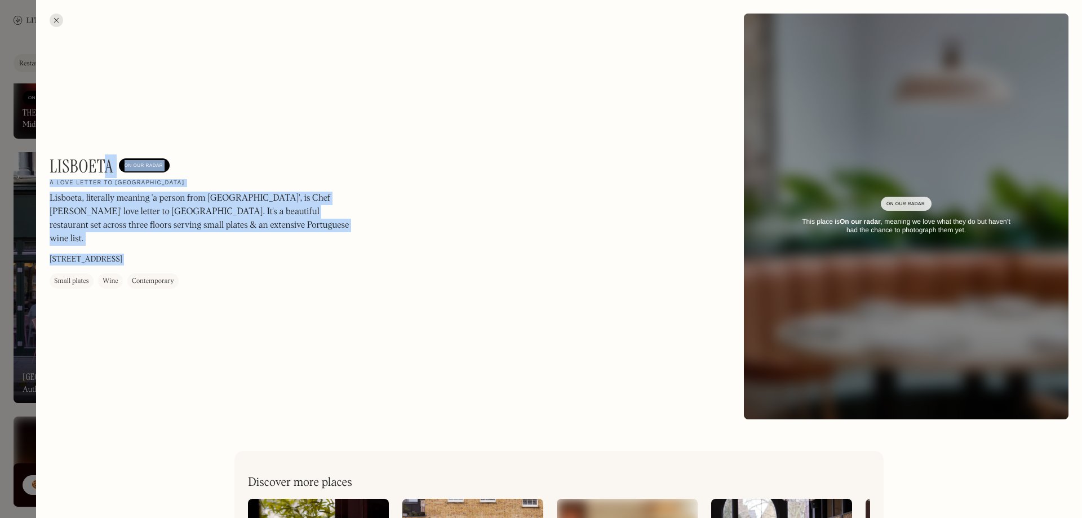
drag, startPoint x: 109, startPoint y: 165, endPoint x: 40, endPoint y: 163, distance: 68.8
click at [40, 163] on div "Lisboeta On Our Radar A love letter to Lisbon Lisboeta, literally meaning 'a pe…" at bounding box center [559, 216] width 1046 height 433
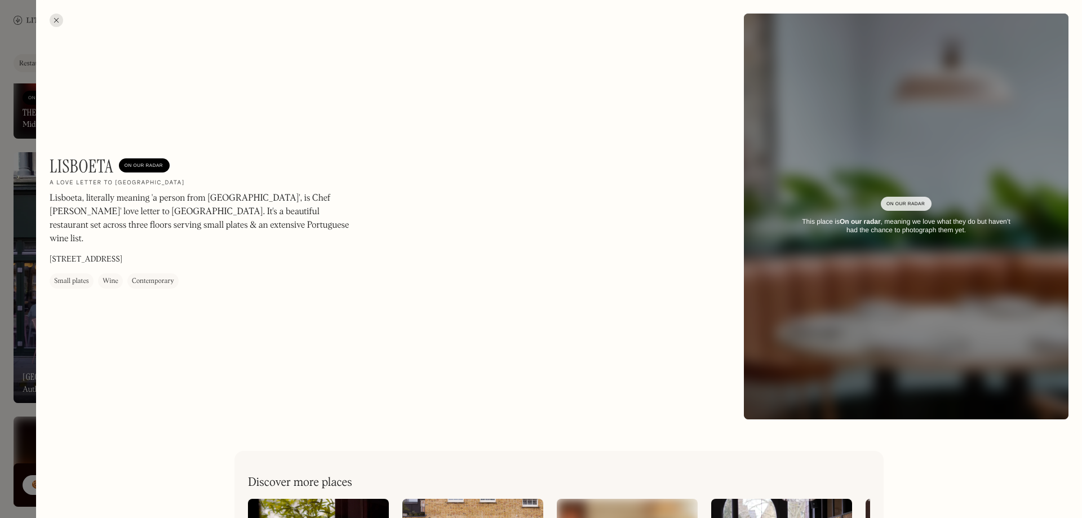
click at [60, 160] on h1 "Lisboeta" at bounding box center [82, 166] width 64 height 21
drag, startPoint x: 50, startPoint y: 165, endPoint x: 113, endPoint y: 158, distance: 63.5
click at [113, 158] on h1 "Lisboeta" at bounding box center [82, 166] width 64 height 21
click at [15, 179] on div at bounding box center [541, 259] width 1082 height 518
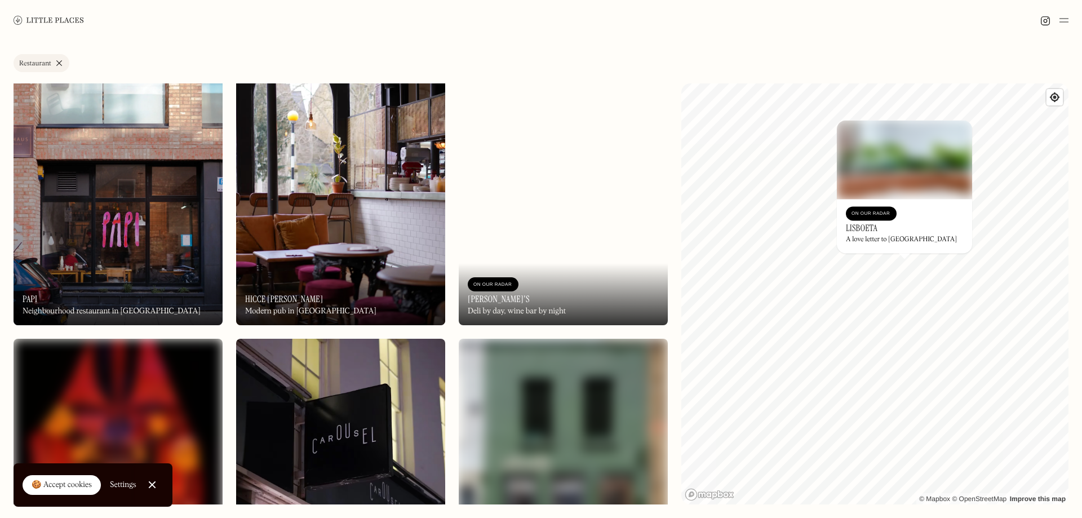
scroll to position [5411, 0]
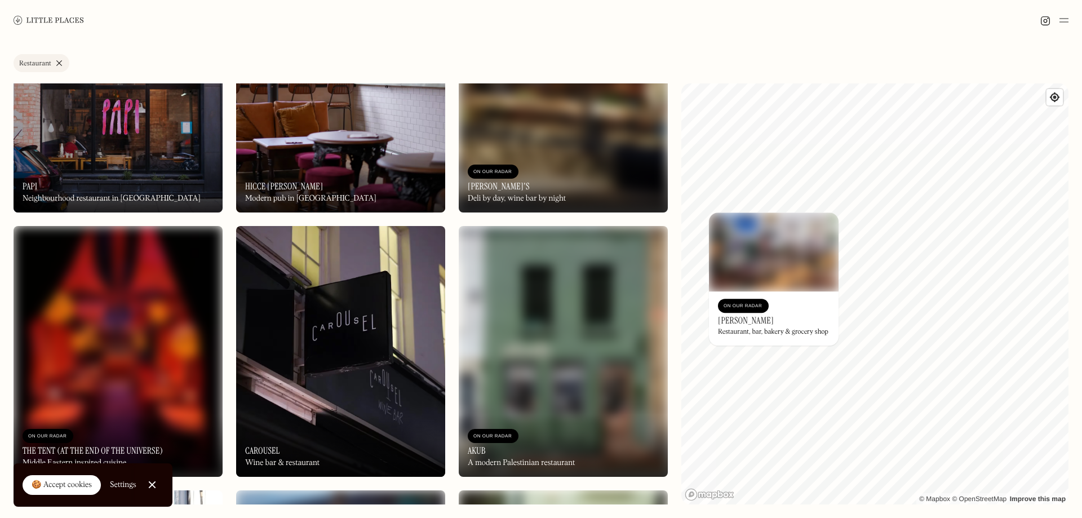
click at [812, 329] on div "Restaurant, bar, bakery & grocery shop" at bounding box center [773, 332] width 110 height 8
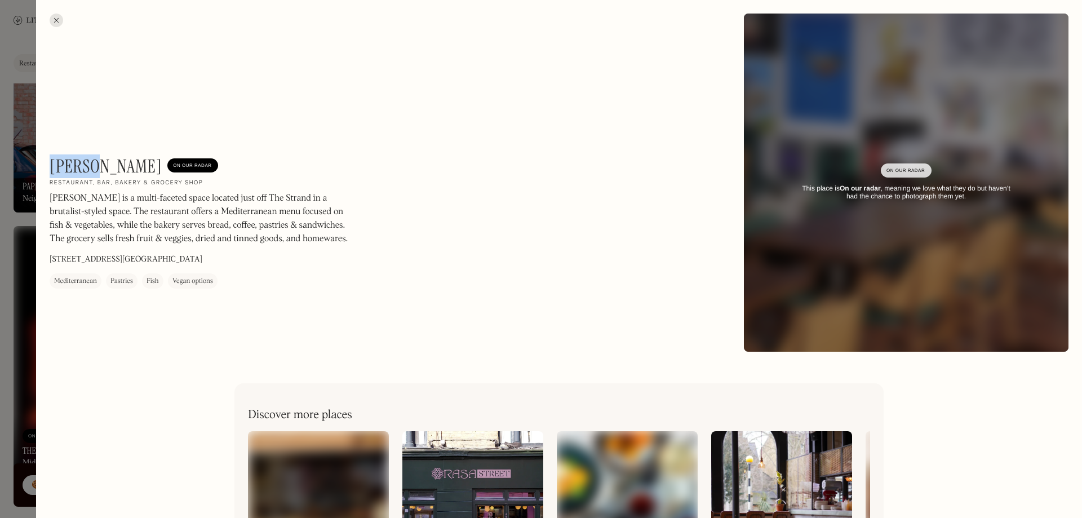
drag, startPoint x: 52, startPoint y: 163, endPoint x: 100, endPoint y: 159, distance: 48.1
click at [100, 159] on h1 "[PERSON_NAME]" at bounding box center [106, 166] width 112 height 21
